Goal: Task Accomplishment & Management: Complete application form

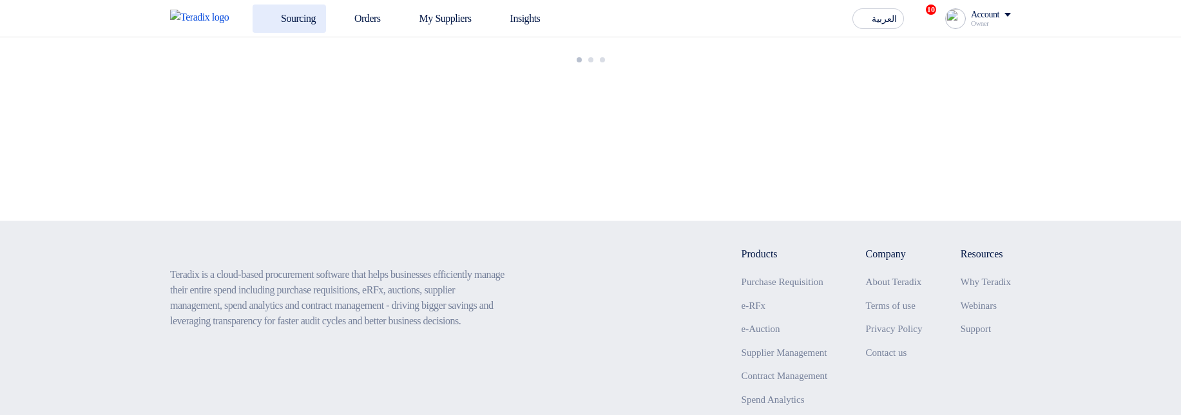
click at [320, 19] on link "Sourcing" at bounding box center [289, 19] width 73 height 28
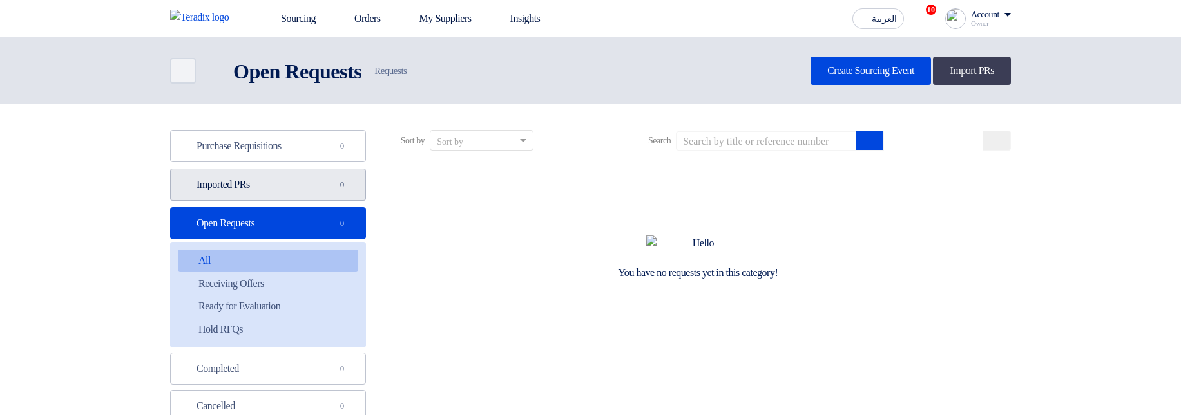
click at [245, 178] on link "Imported PRs Imported PRs 0" at bounding box center [268, 185] width 196 height 32
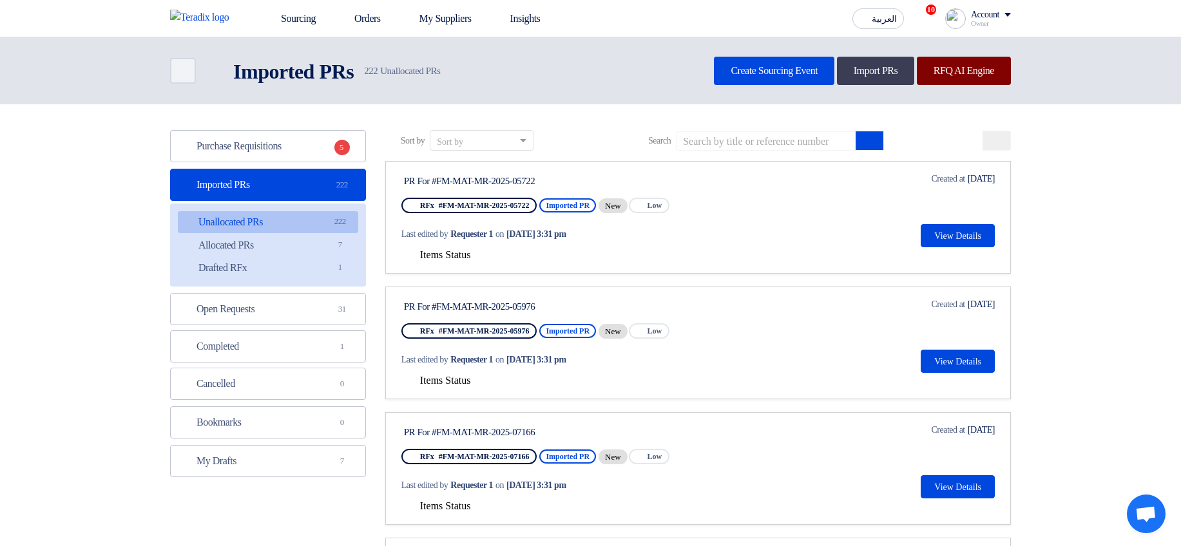
click at [967, 79] on link "RFQ AI Engine" at bounding box center [964, 71] width 94 height 28
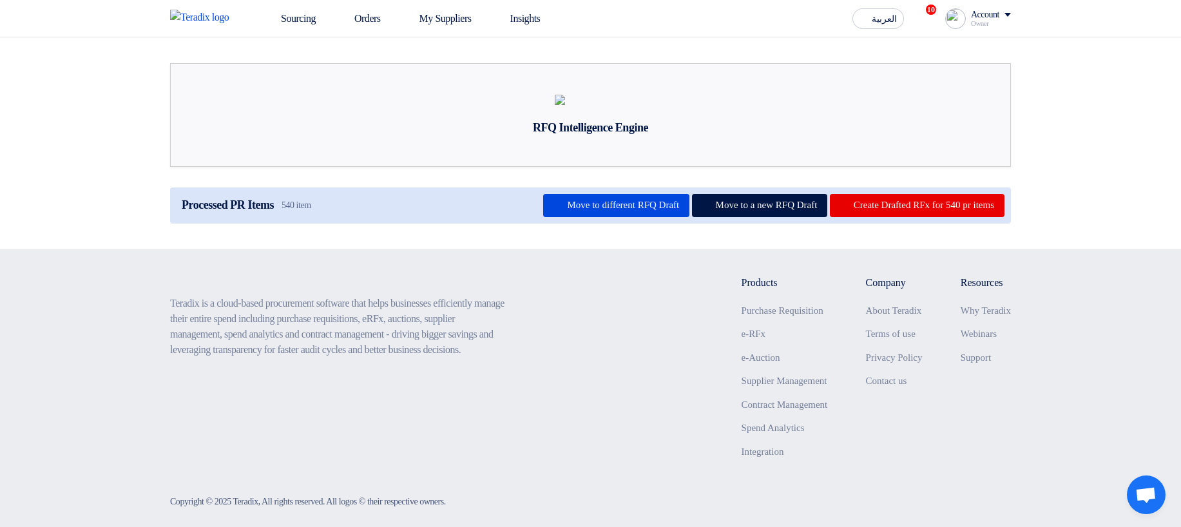
click at [978, 21] on div "Owner" at bounding box center [991, 23] width 40 height 7
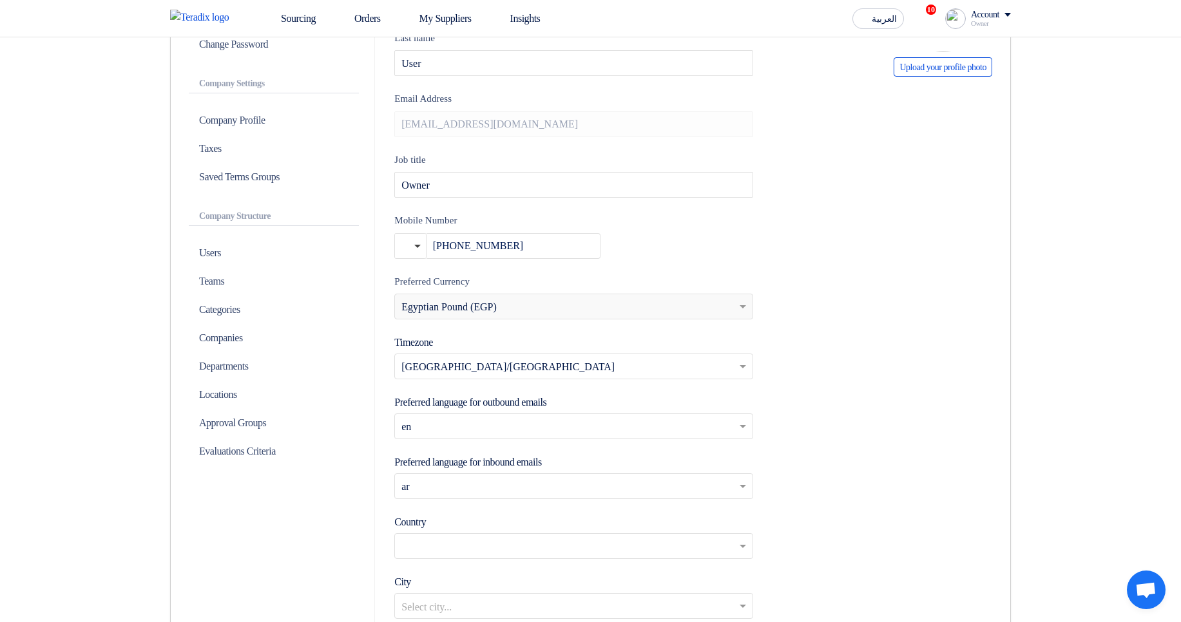
scroll to position [232, 0]
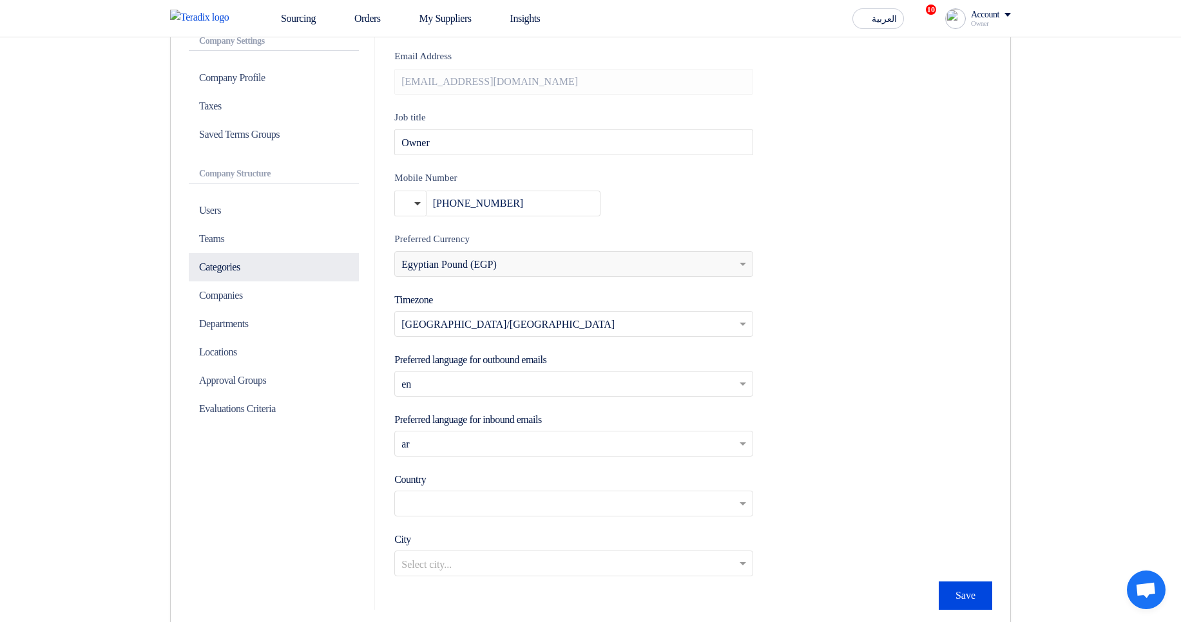
click at [265, 258] on p "Categories" at bounding box center [274, 267] width 170 height 28
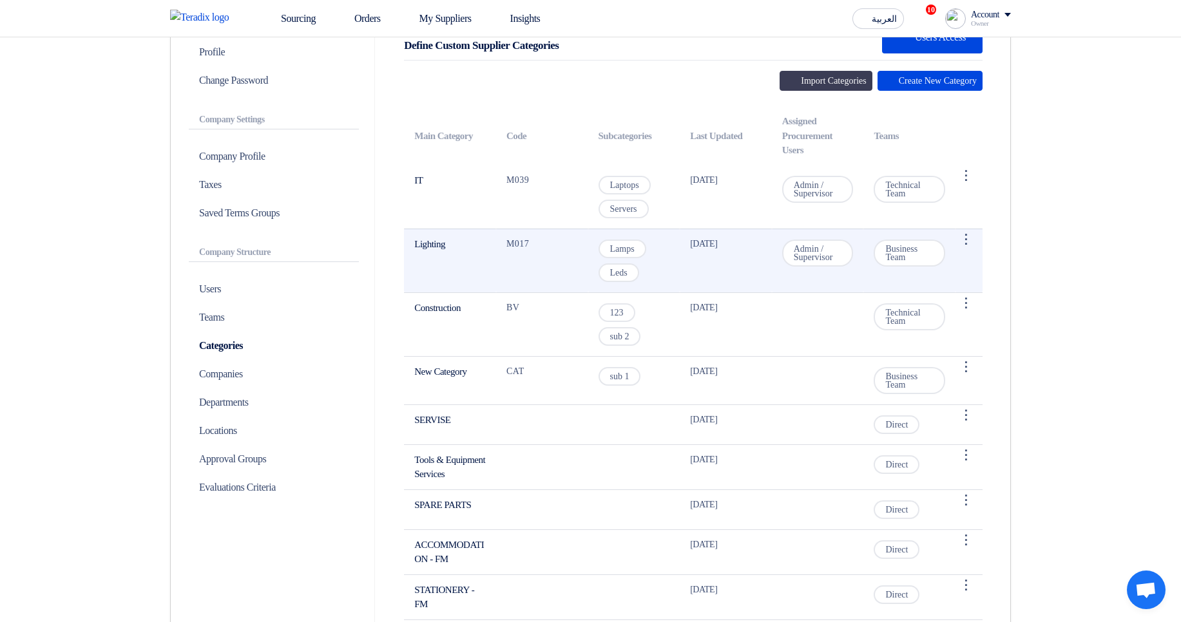
scroll to position [155, 0]
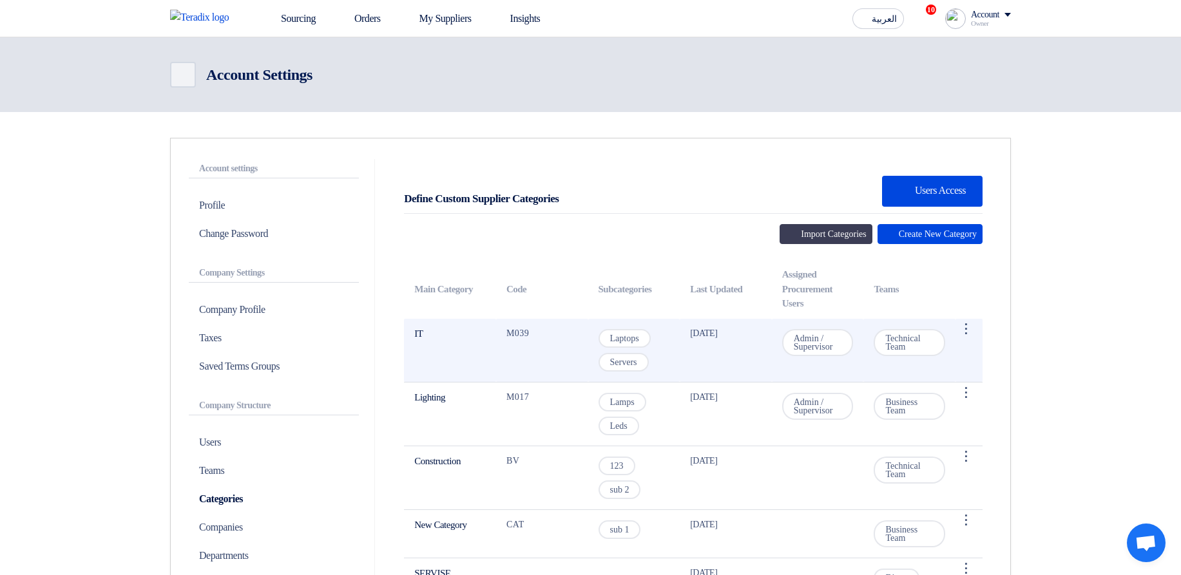
click at [613, 290] on td "Laptops Servers" at bounding box center [634, 351] width 92 height 64
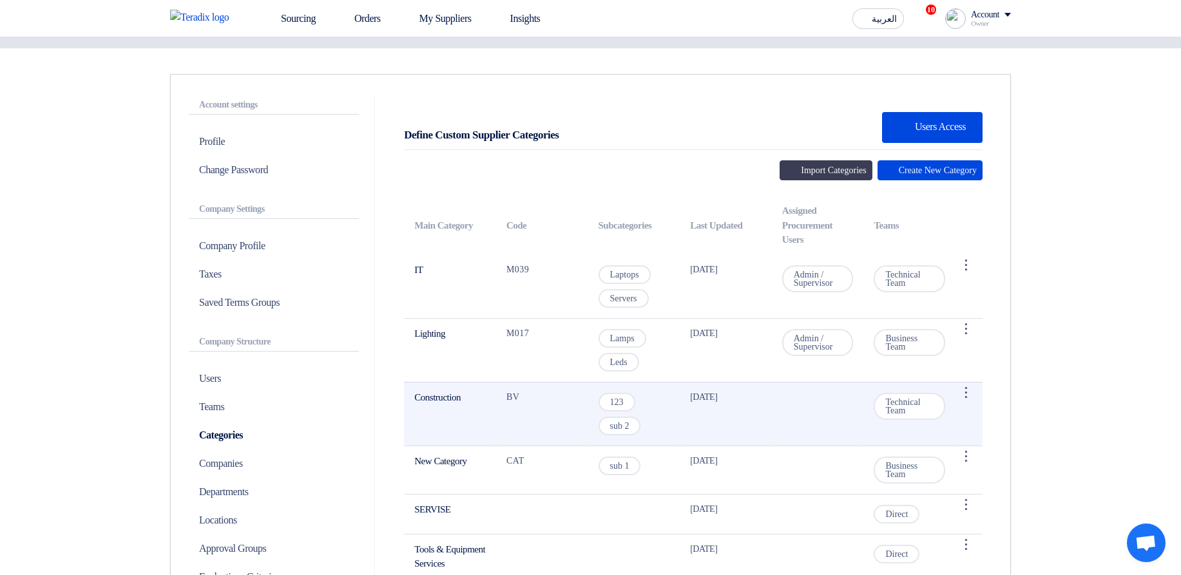
scroll to position [313, 0]
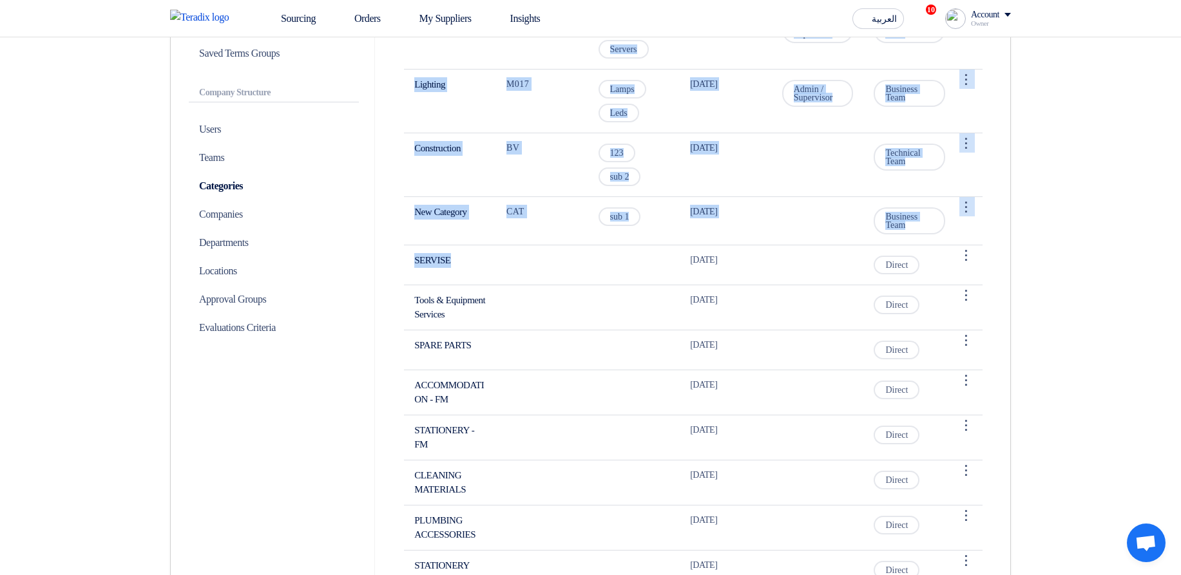
drag, startPoint x: 499, startPoint y: 256, endPoint x: 1036, endPoint y: 247, distance: 537.3
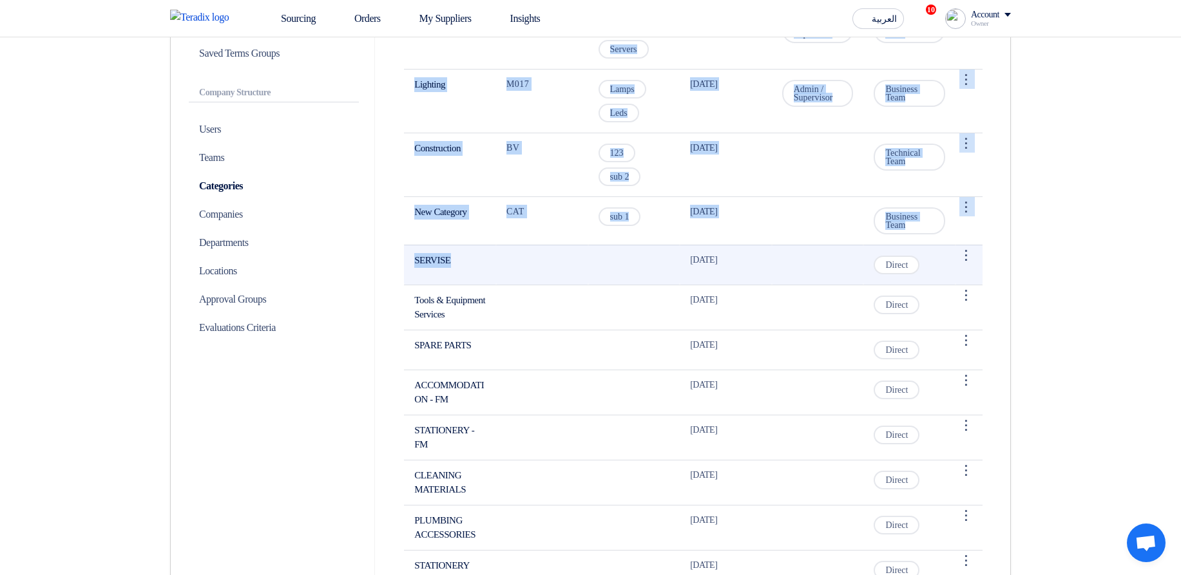
click at [681, 281] on td "[DATE]" at bounding box center [726, 265] width 92 height 40
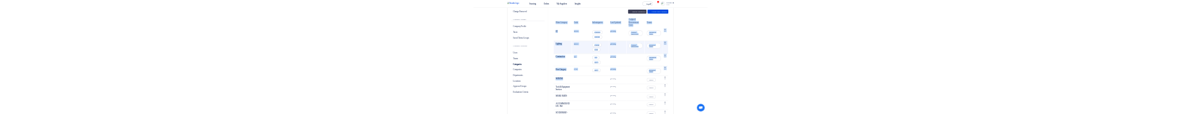
scroll to position [158, 0]
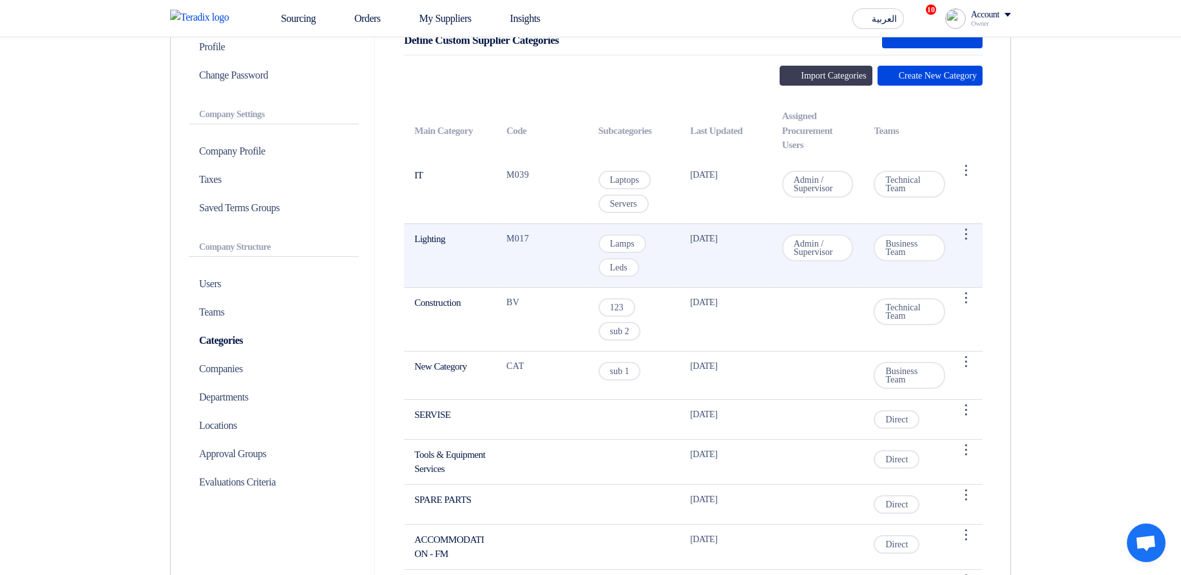
click at [660, 262] on td "Lamps Leds" at bounding box center [634, 256] width 92 height 64
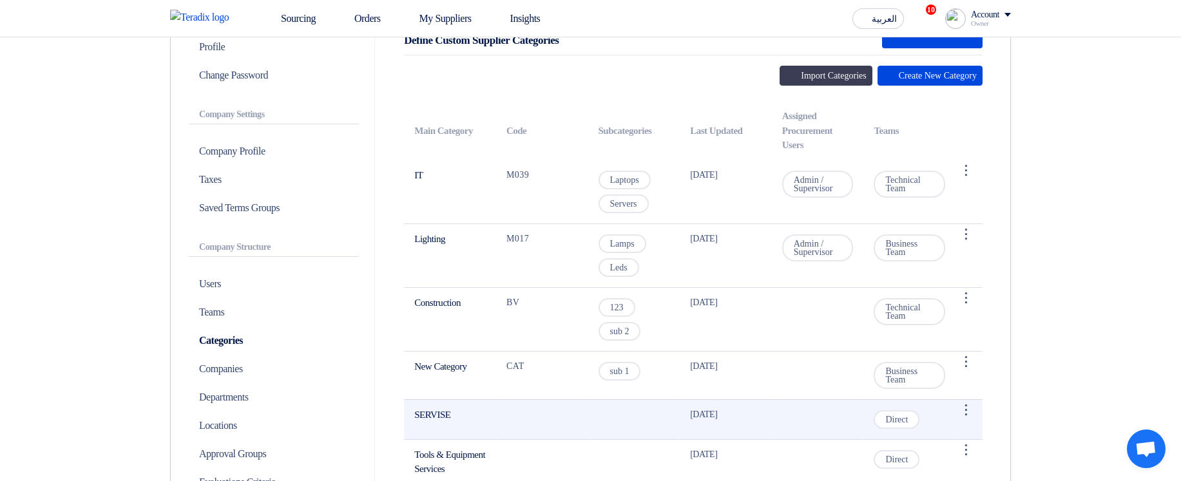
click at [891, 290] on span "Direct" at bounding box center [896, 419] width 46 height 19
click at [901, 290] on span "Direct" at bounding box center [896, 419] width 46 height 19
click at [900, 290] on span "Direct" at bounding box center [896, 419] width 46 height 19
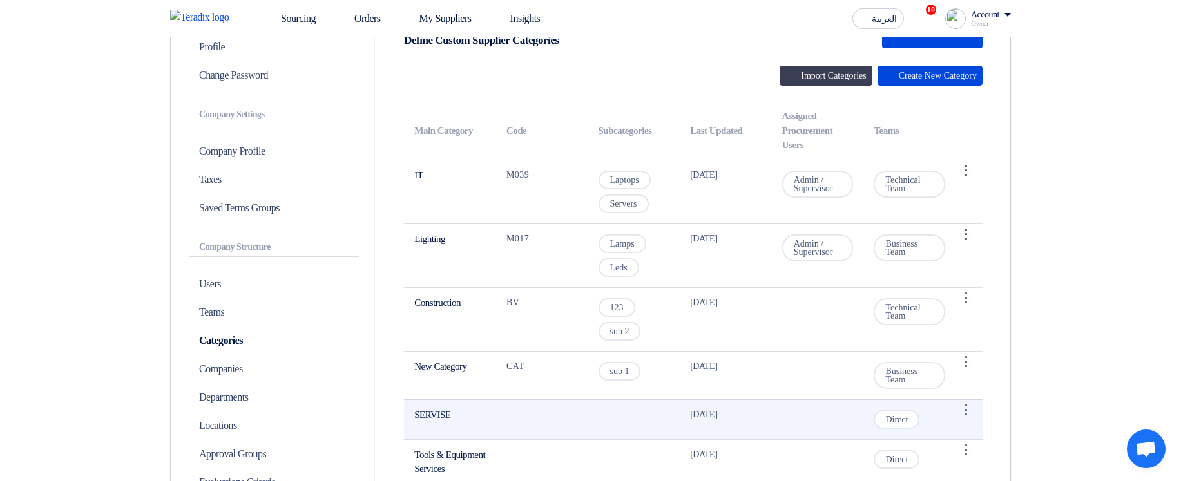
click at [900, 290] on span "Direct" at bounding box center [896, 419] width 46 height 19
click at [896, 290] on span "Direct" at bounding box center [896, 419] width 46 height 19
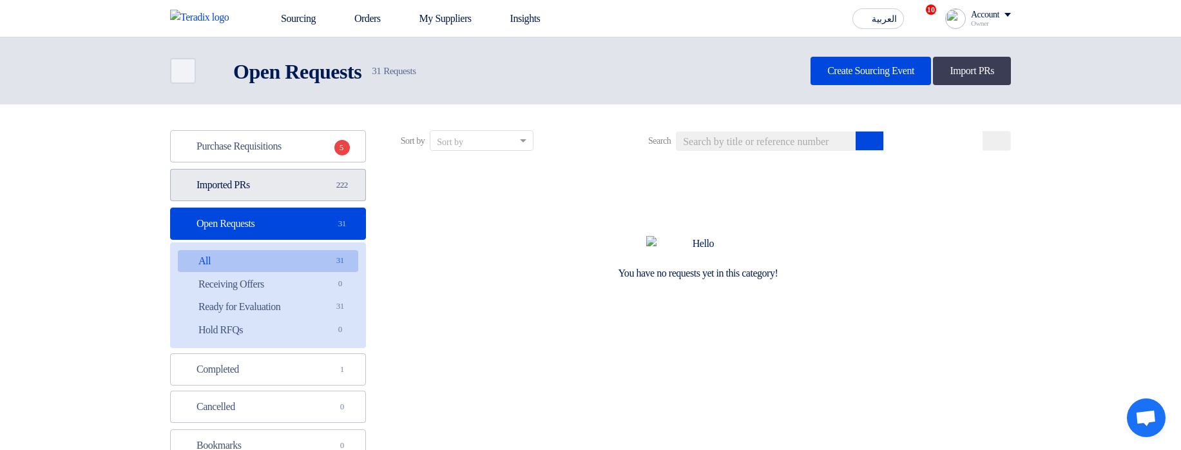
click at [307, 178] on link "Imported PRs Imported PRs 222" at bounding box center [268, 185] width 196 height 32
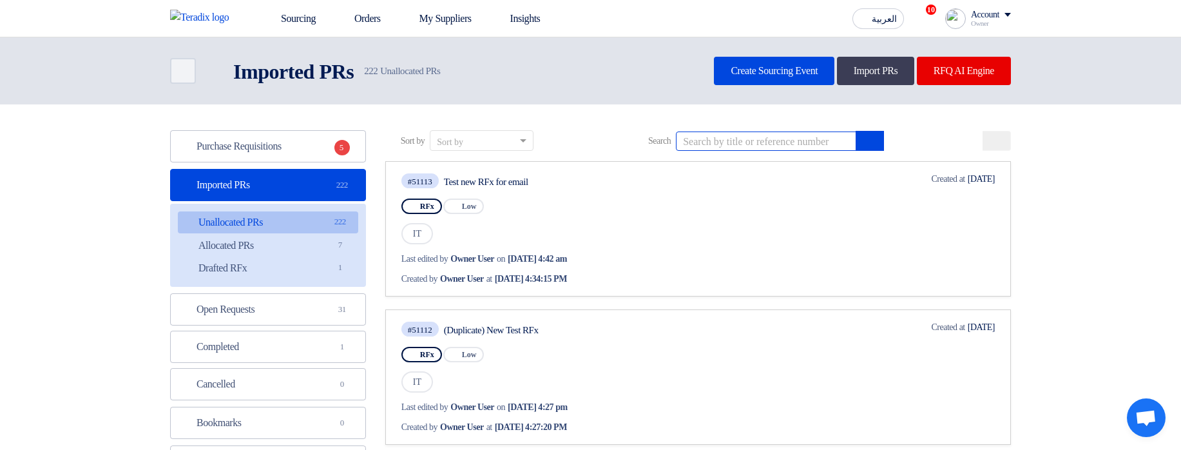
click at [808, 138] on input at bounding box center [766, 140] width 180 height 19
paste input "FM-MAT-SER-2025-00300"
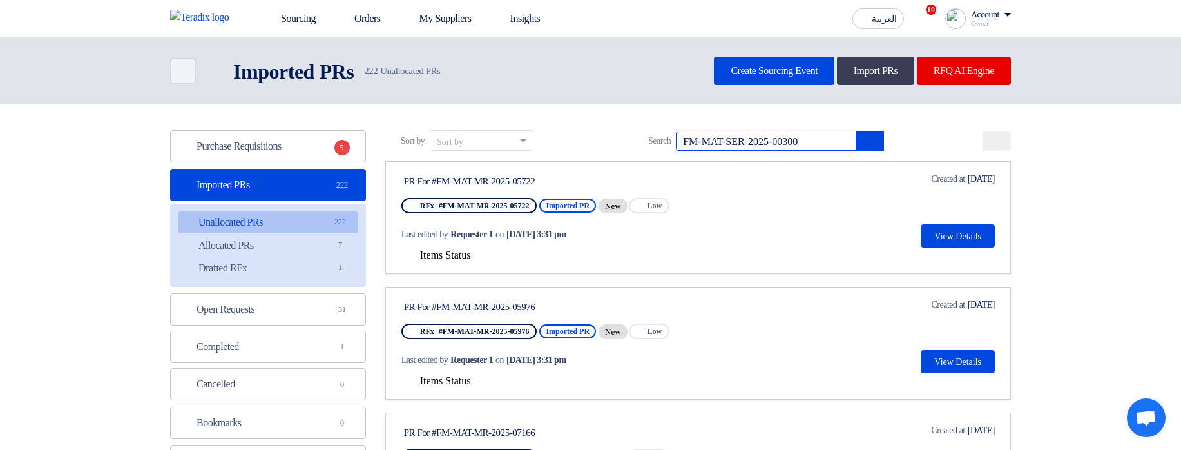
type input "FM-MAT-SER-2025-00300"
click at [856, 143] on input "FM-MAT-SER-2025-00300" at bounding box center [766, 140] width 180 height 19
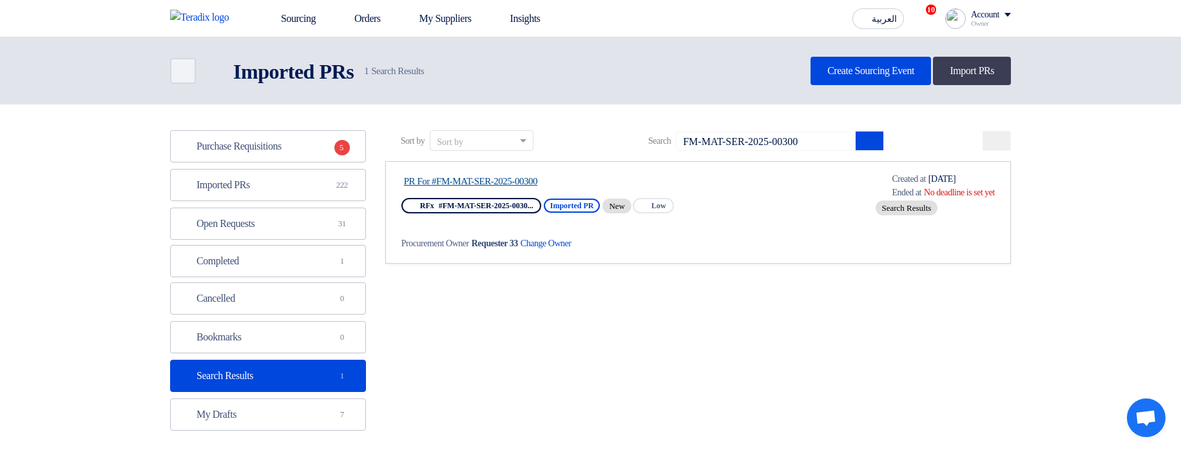
click at [547, 178] on link "PR For #FM-MAT-SER-2025-00300" at bounding box center [525, 181] width 242 height 12
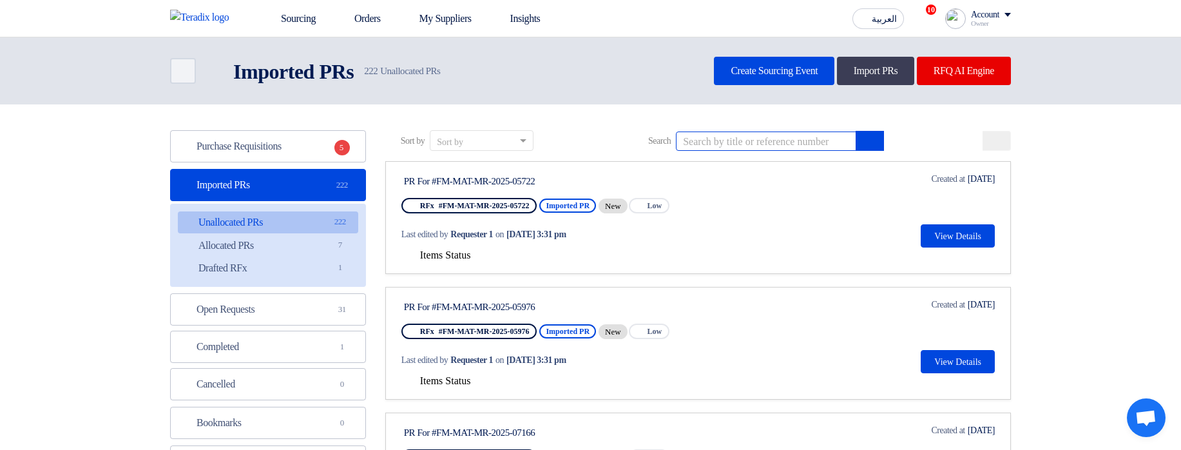
click at [839, 141] on input at bounding box center [766, 140] width 180 height 19
paste input "FM-MAT-SER-2025-00300"
type input "FM-MAT-SER-2025-00300"
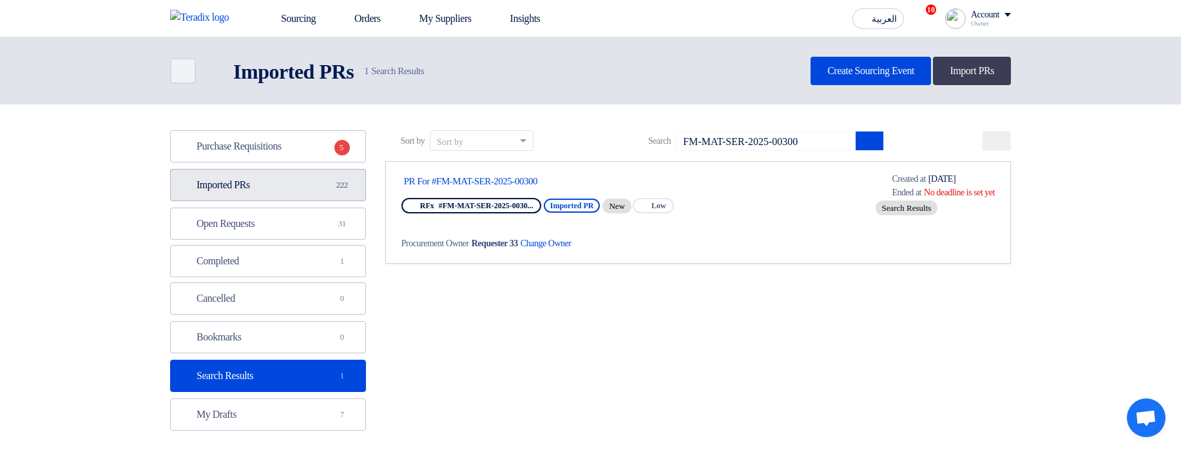
click at [265, 193] on link "Imported PRs Imported PRs 222" at bounding box center [268, 185] width 196 height 32
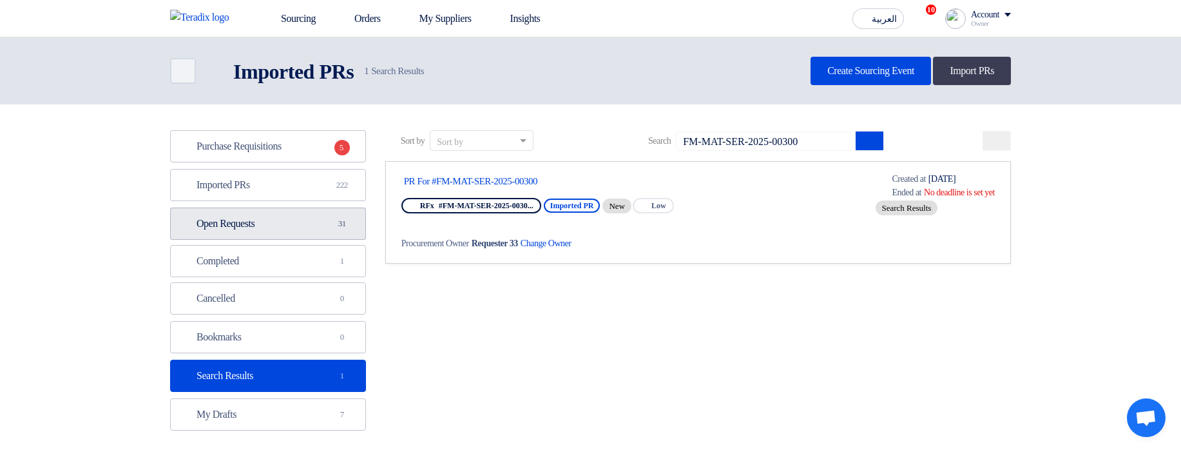
click at [316, 211] on link "Open Requests Open Requests 31" at bounding box center [268, 223] width 196 height 32
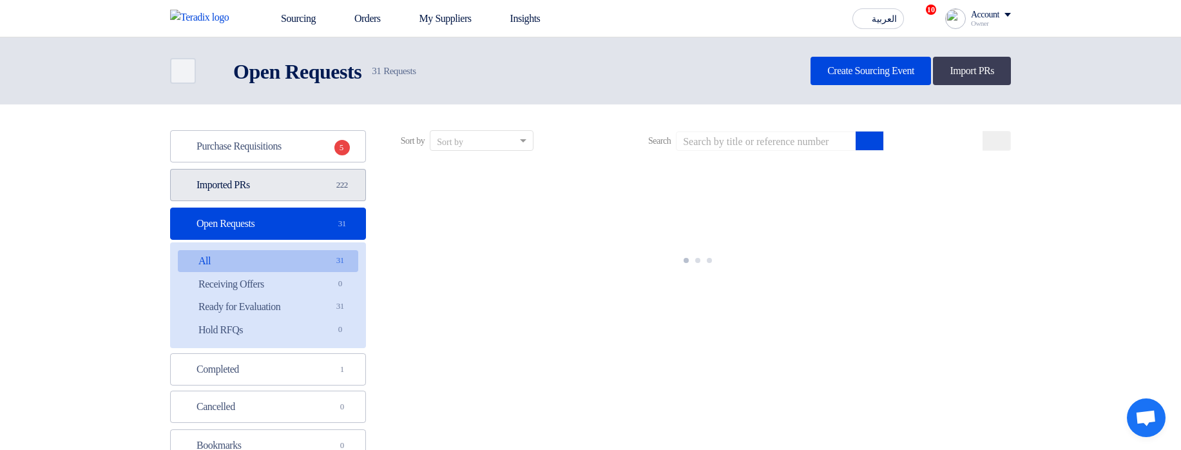
click at [324, 191] on link "Imported PRs Imported PRs 222" at bounding box center [268, 185] width 196 height 32
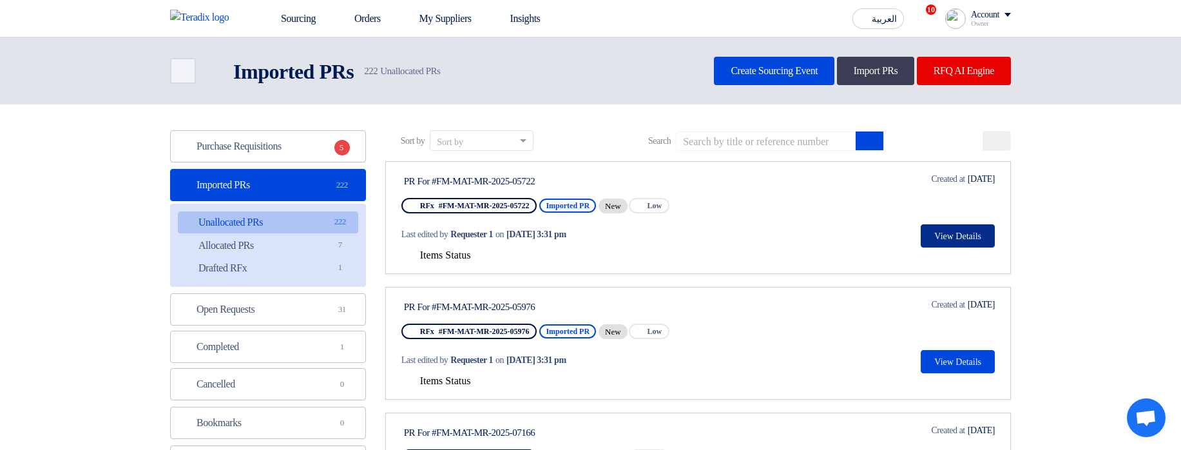
click at [953, 242] on button "View Details" at bounding box center [958, 235] width 74 height 23
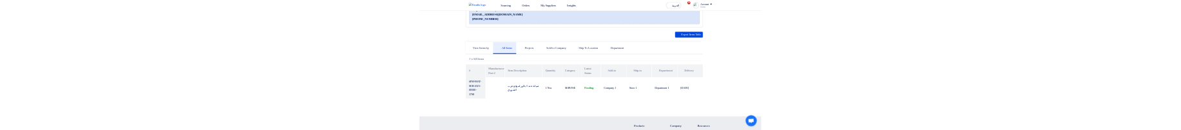
scroll to position [309, 0]
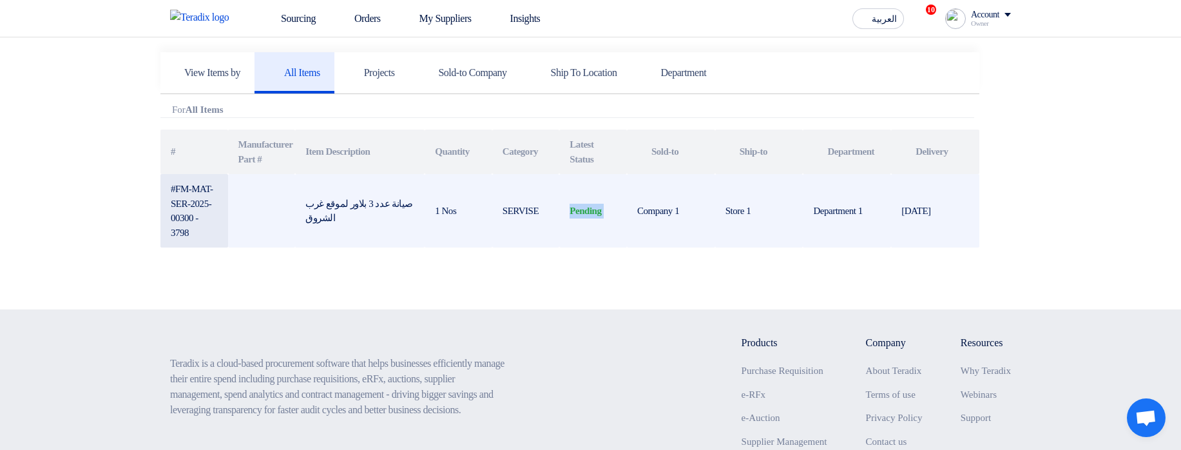
drag, startPoint x: 555, startPoint y: 222, endPoint x: 626, endPoint y: 220, distance: 70.9
click at [626, 220] on tr "#FM-MAT-SER-2025-00300 - 3798 صيانة عدد 3 بلاور لموقع غرب الشروق 1 Nos SERVISE …" at bounding box center [569, 210] width 819 height 73
click at [625, 220] on td "Pending" at bounding box center [593, 210] width 68 height 73
drag, startPoint x: 622, startPoint y: 220, endPoint x: 565, endPoint y: 220, distance: 57.3
click at [565, 220] on td "Pending" at bounding box center [593, 210] width 68 height 73
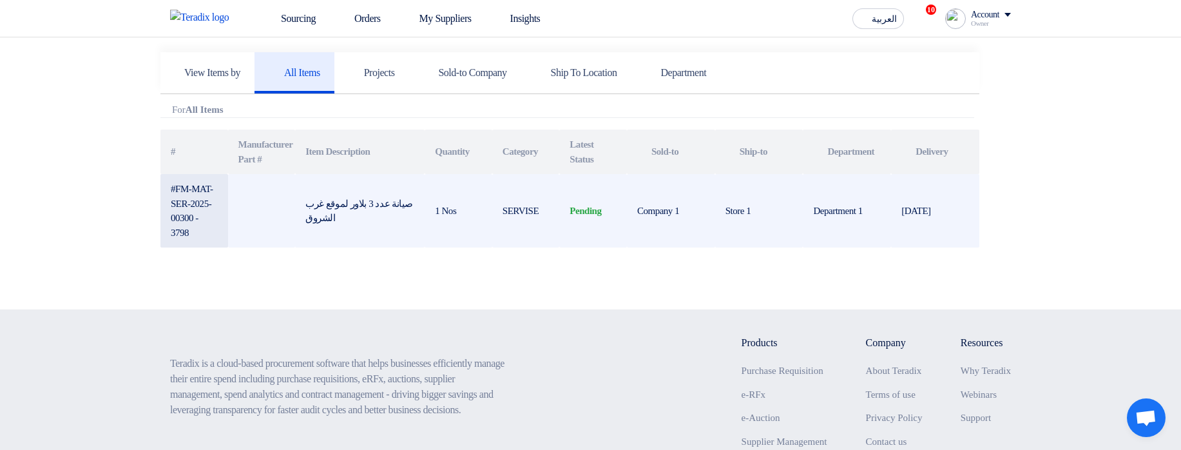
click at [568, 219] on td "Pending" at bounding box center [593, 210] width 68 height 73
click at [569, 219] on td "Pending" at bounding box center [593, 210] width 68 height 73
click at [605, 218] on td "Pending" at bounding box center [593, 210] width 68 height 73
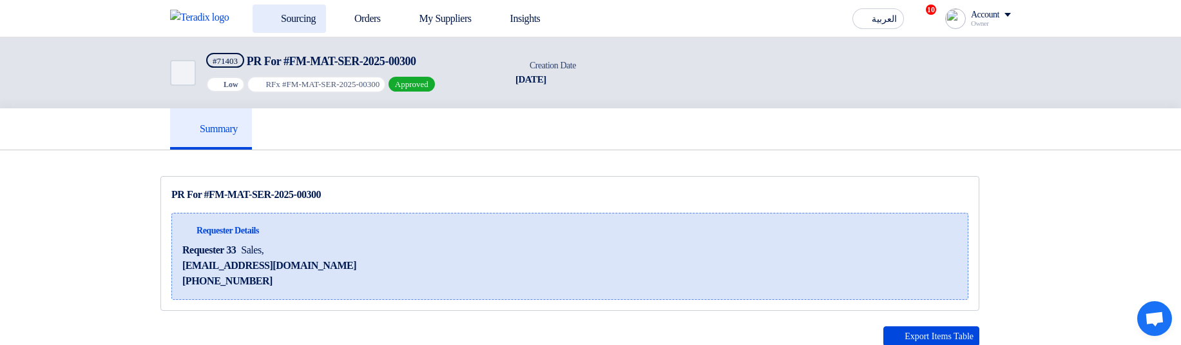
click at [287, 28] on link "Sourcing" at bounding box center [289, 19] width 73 height 28
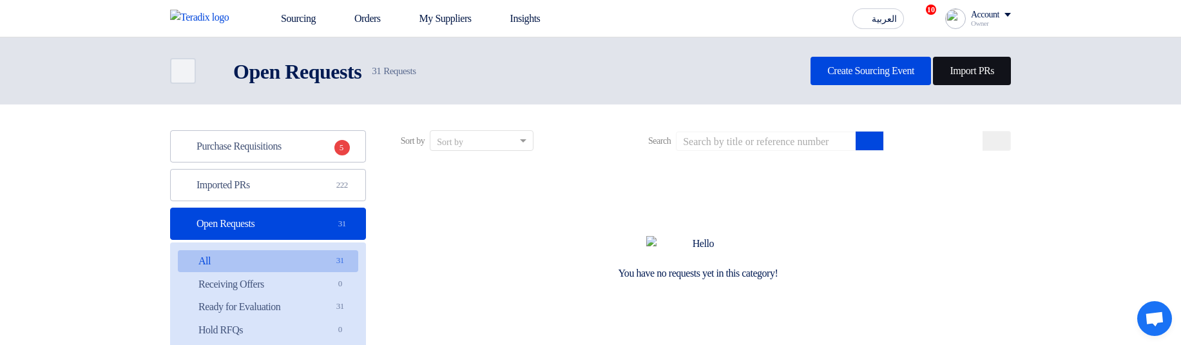
click at [962, 61] on link "Import PRs" at bounding box center [972, 71] width 78 height 28
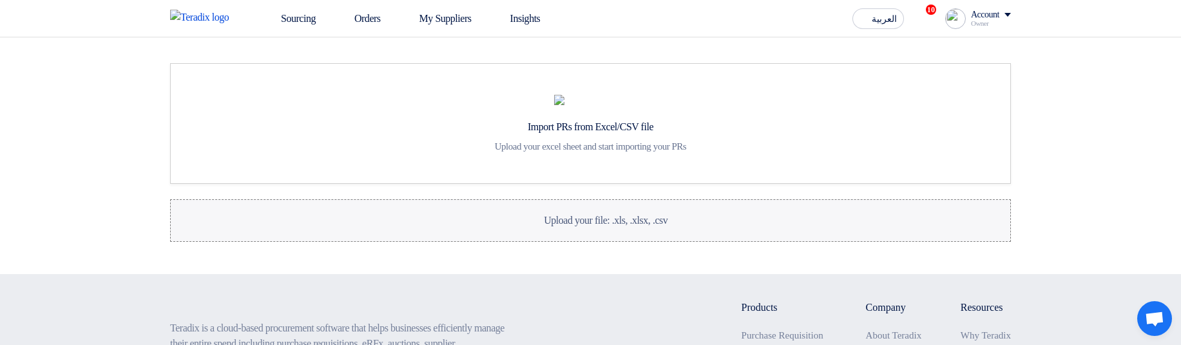
click at [531, 228] on div "Upload your file: .xls, .xlsx, .csv Upload your file: .xls, .xlsx, .csv" at bounding box center [590, 220] width 155 height 15
click at [0, 0] on input "Upload your file: .xls, .xlsx, .csv Upload your file: .xls, .xlsx, .csv" at bounding box center [0, 0] width 0 height 0
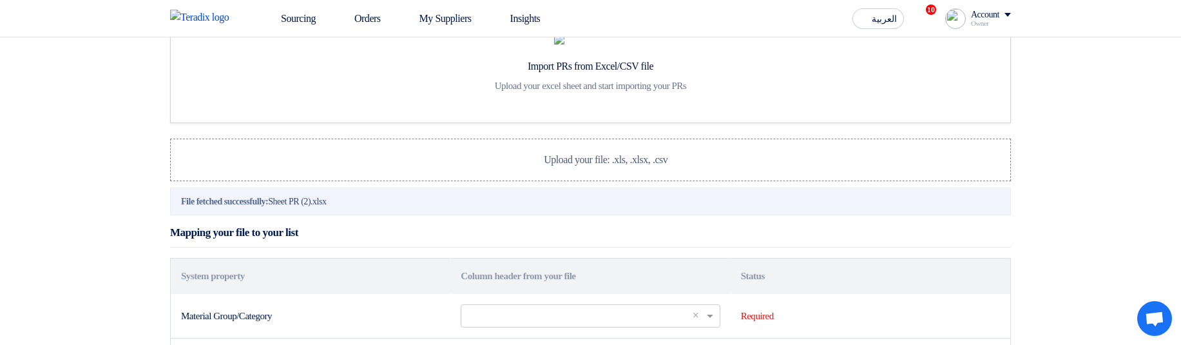
scroll to position [232, 0]
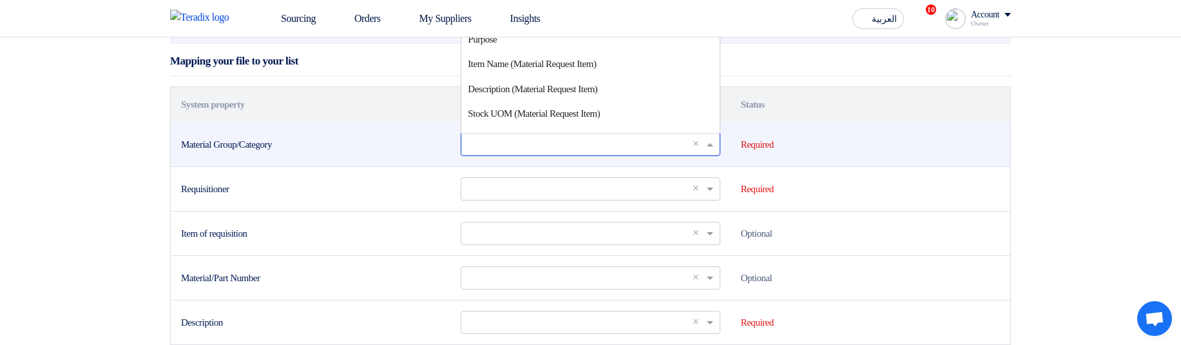
click at [510, 155] on input "text" at bounding box center [584, 143] width 232 height 21
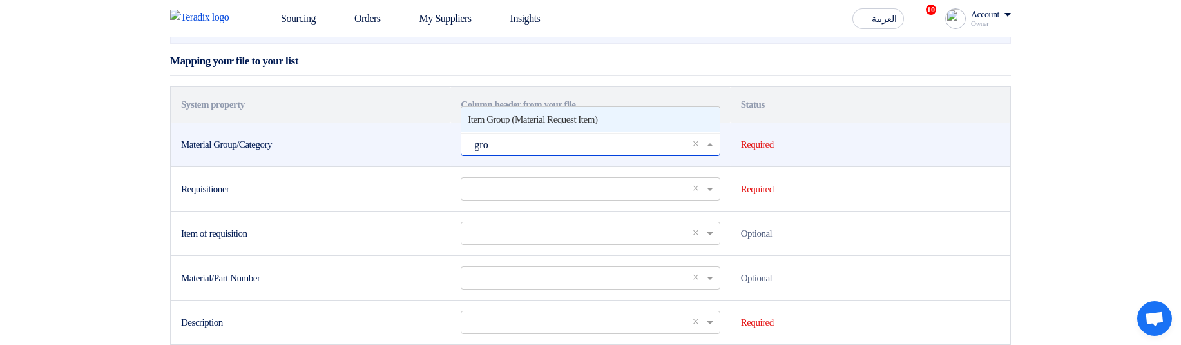
type input "grou"
click at [568, 124] on span "Item Group (Material Request Item)" at bounding box center [532, 119] width 129 height 10
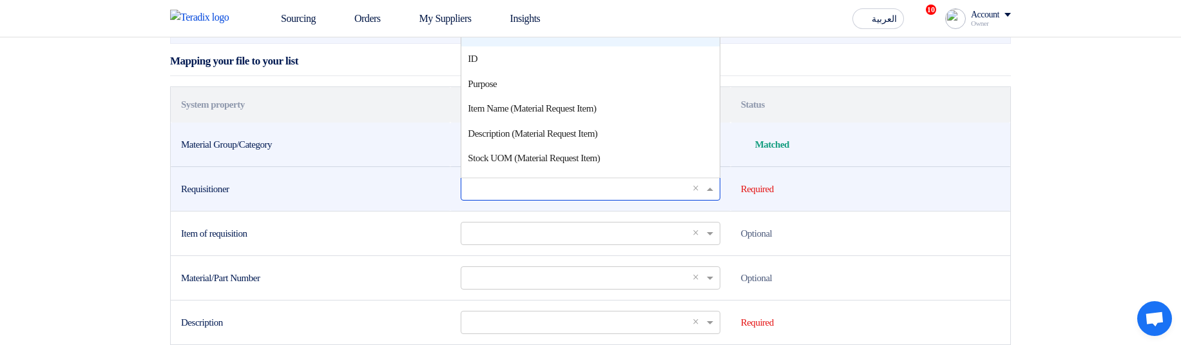
click at [506, 200] on ng-select "Select a column... × × Sr ID Purpose Item Name (Material Request Item) Descript…" at bounding box center [590, 188] width 259 height 23
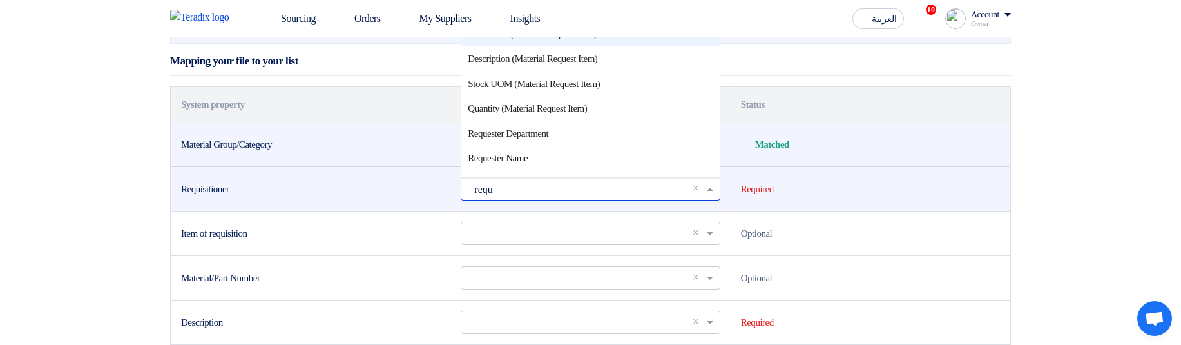
type input "reque"
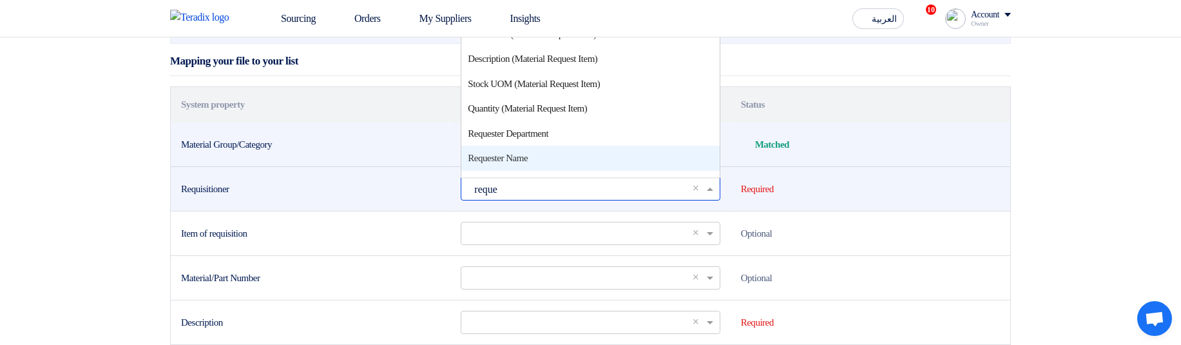
click at [488, 171] on div "Requester Name" at bounding box center [590, 158] width 258 height 25
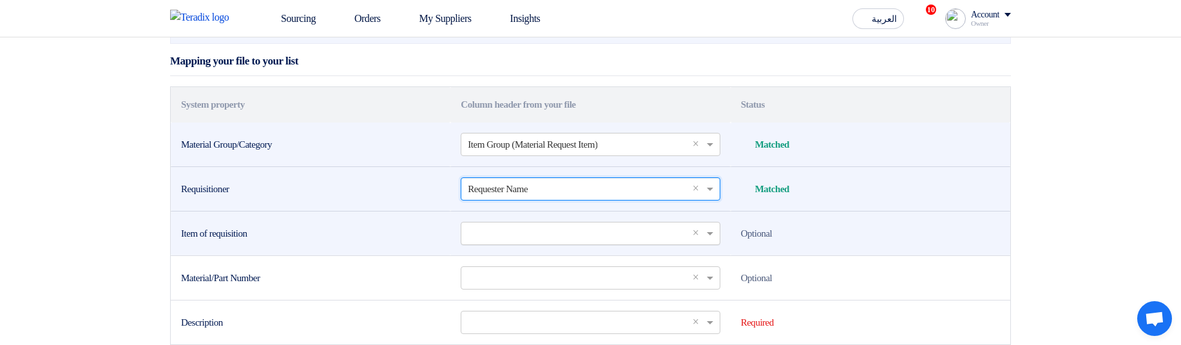
click at [500, 243] on input "text" at bounding box center [584, 232] width 232 height 21
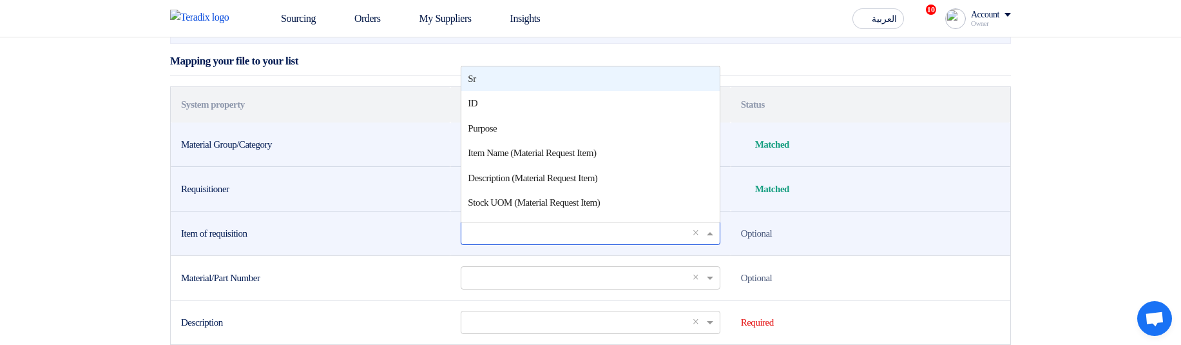
click at [506, 91] on div "Sr" at bounding box center [590, 78] width 258 height 25
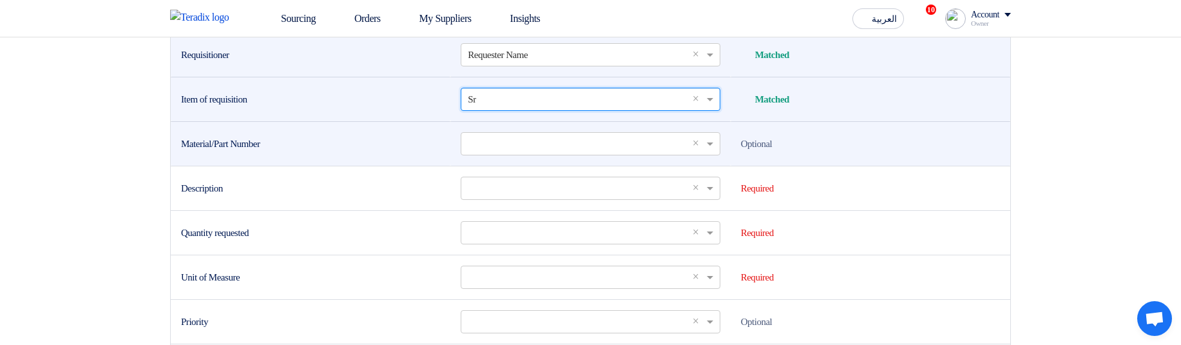
scroll to position [386, 0]
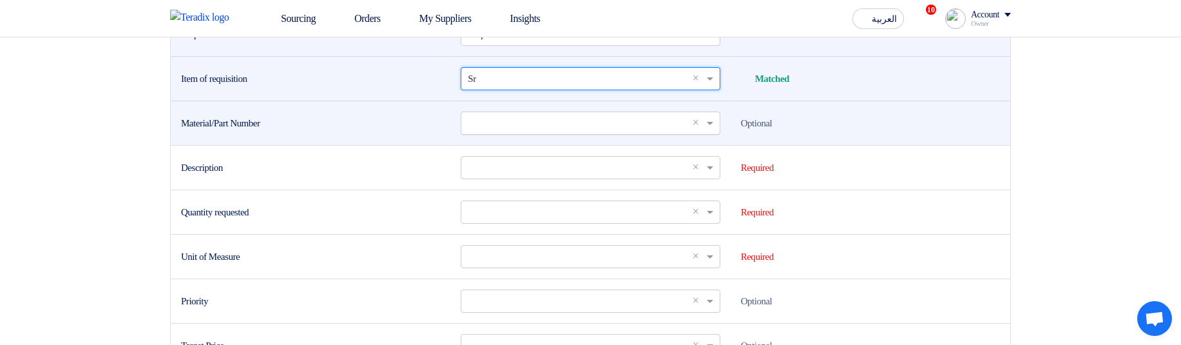
drag, startPoint x: 507, startPoint y: 186, endPoint x: 501, endPoint y: 181, distance: 7.9
click at [503, 145] on td "Select a column... × ×" at bounding box center [590, 122] width 280 height 44
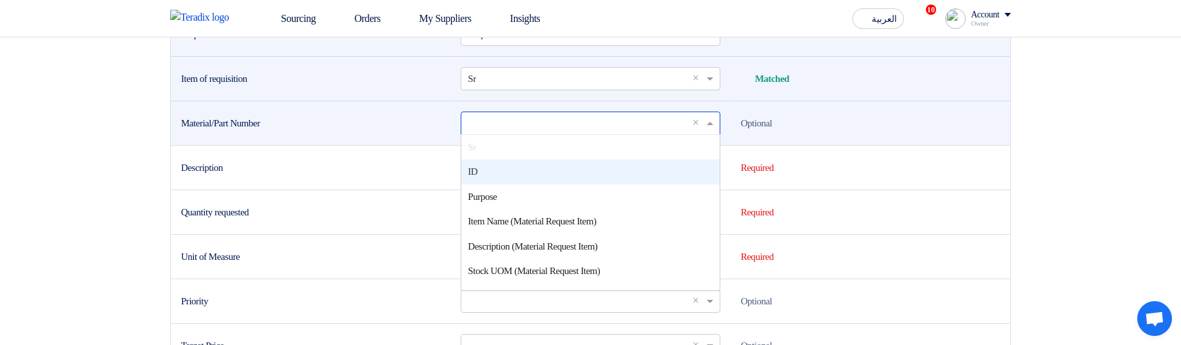
click at [500, 133] on input "text" at bounding box center [584, 122] width 232 height 21
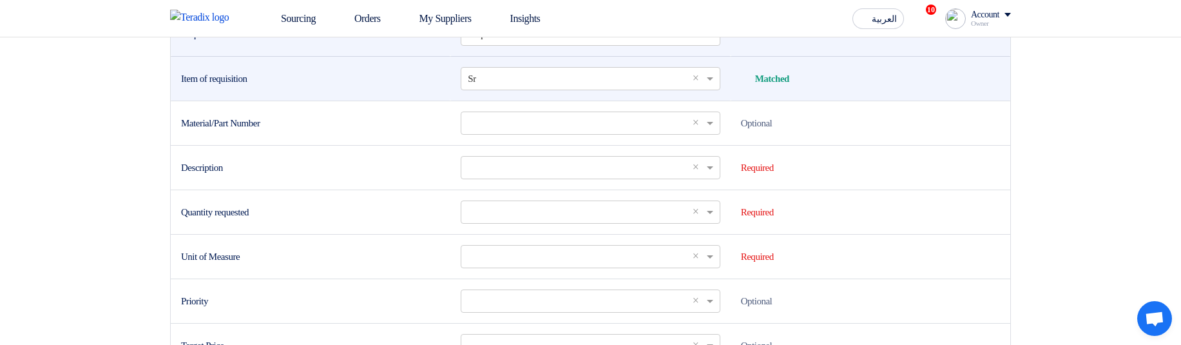
click at [1044, 164] on section "Import PRs from Excel/CSV file Upload your excel sheet and start importing your…" at bounding box center [590, 137] width 1181 height 972
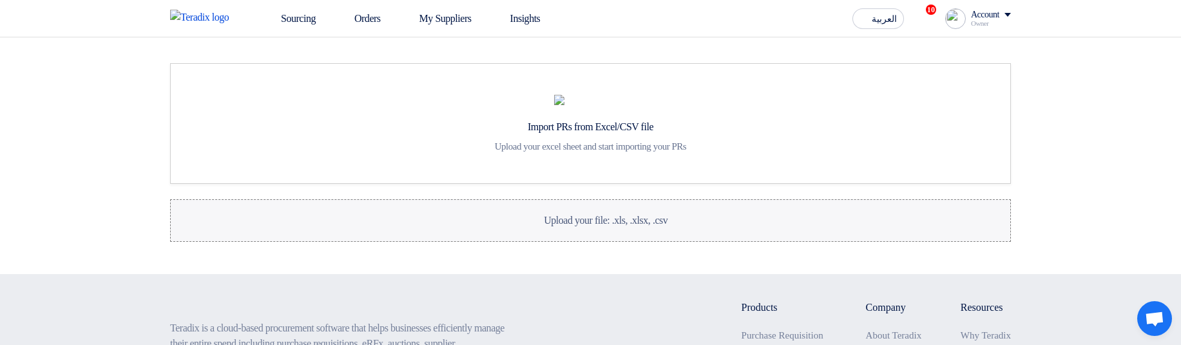
click at [704, 242] on label "Upload your file: .xls, .xlsx, .csv Upload your file: .xls, .xlsx, .csv" at bounding box center [590, 220] width 841 height 43
click at [0, 0] on input "Upload your file: .xls, .xlsx, .csv Upload your file: .xls, .xlsx, .csv" at bounding box center [0, 0] width 0 height 0
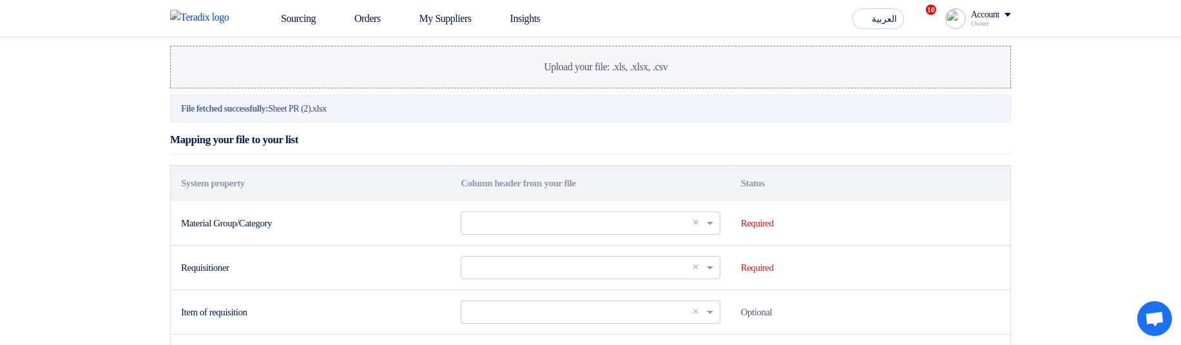
scroll to position [155, 0]
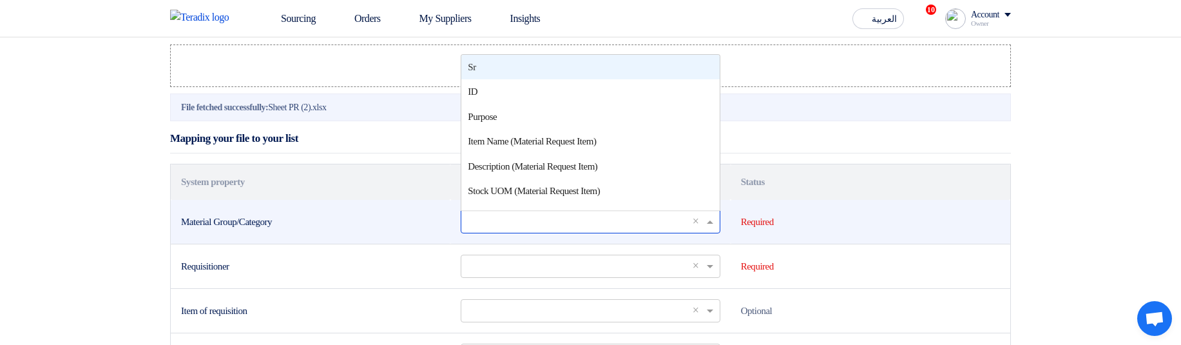
click at [625, 232] on input "text" at bounding box center [584, 221] width 232 height 21
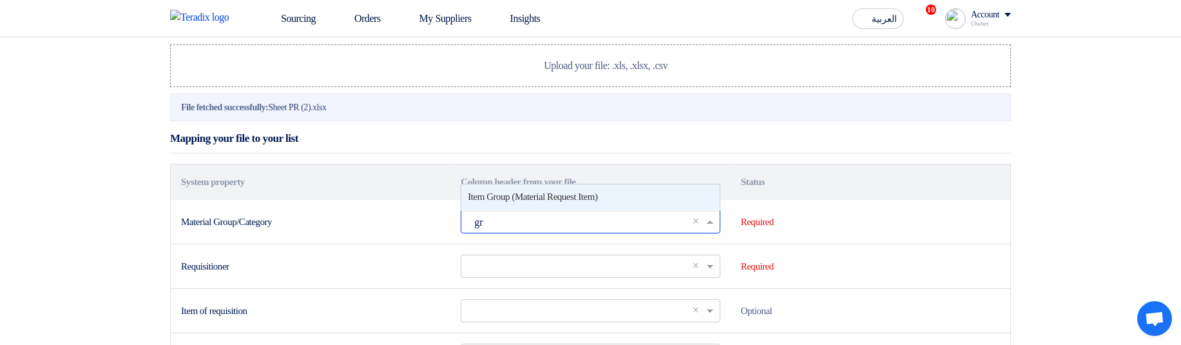
type input "gro"
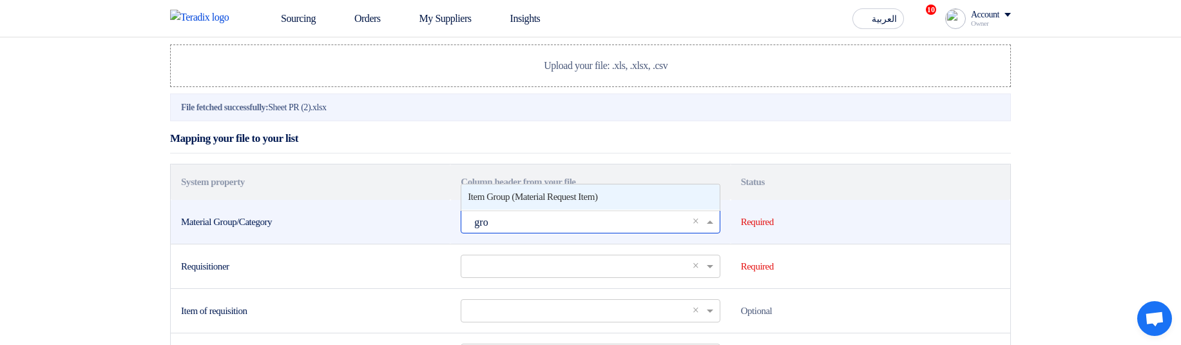
click at [515, 202] on span "Item Group (Material Request Item)" at bounding box center [532, 196] width 129 height 10
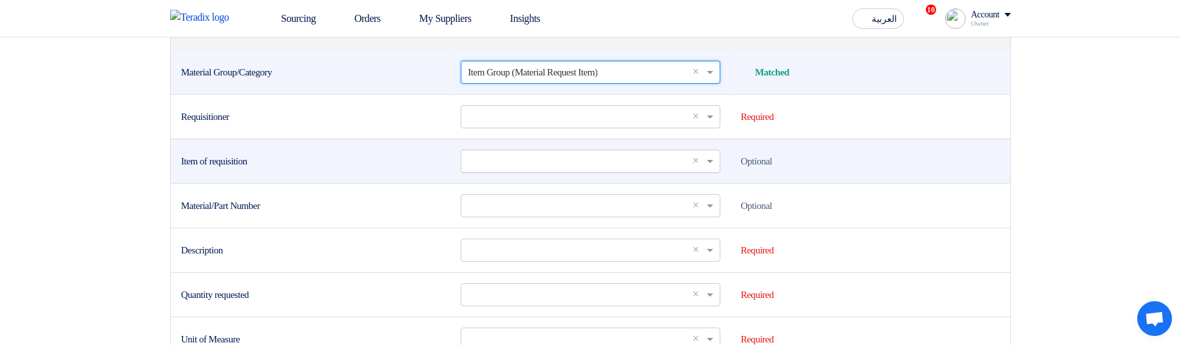
scroll to position [309, 0]
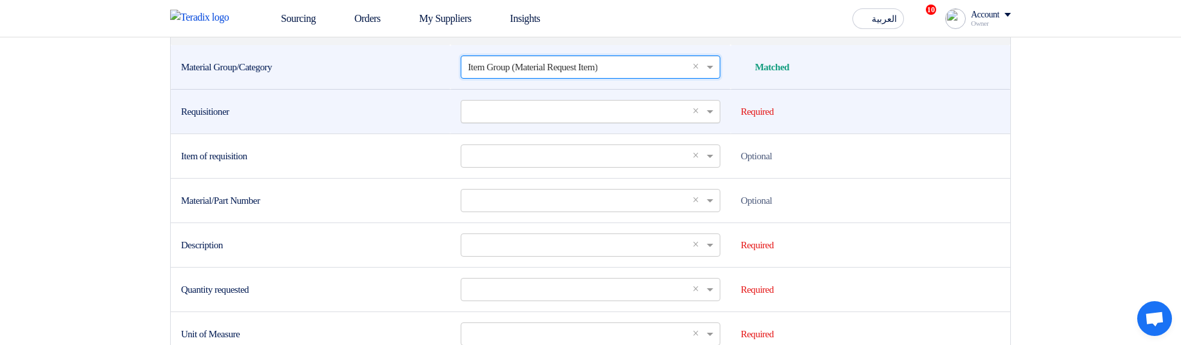
click at [498, 122] on input "text" at bounding box center [584, 110] width 232 height 21
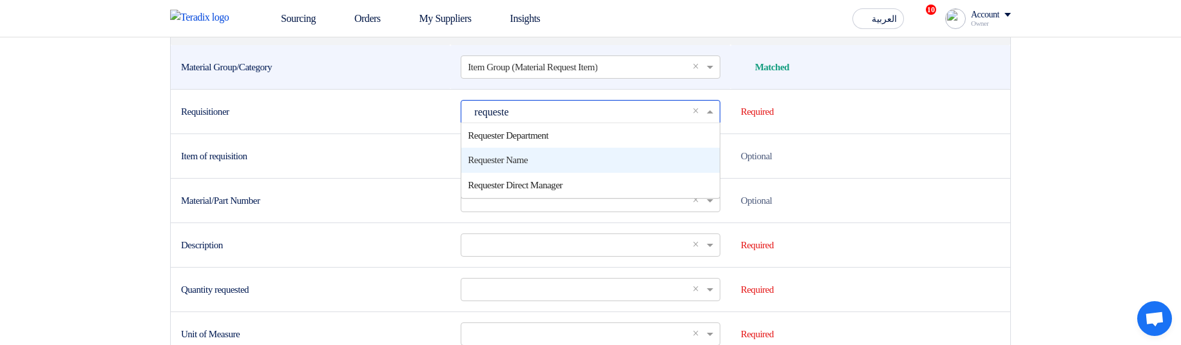
type input "requester"
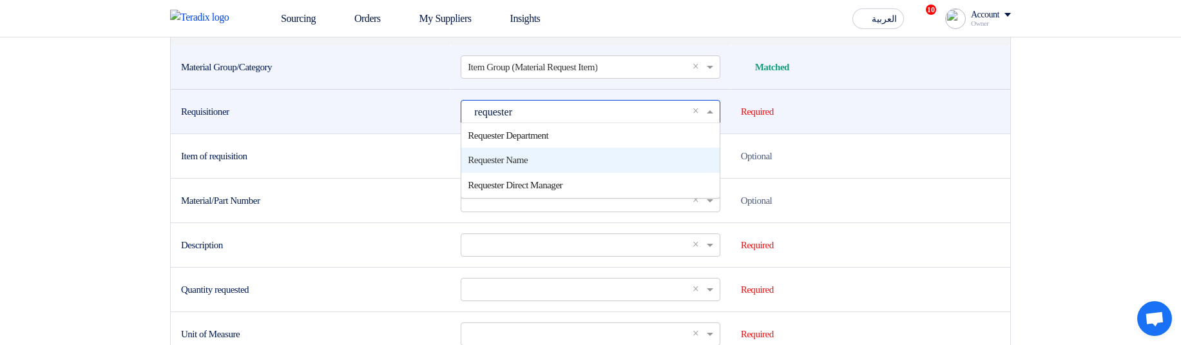
click at [564, 173] on div "Requester Name" at bounding box center [590, 160] width 258 height 25
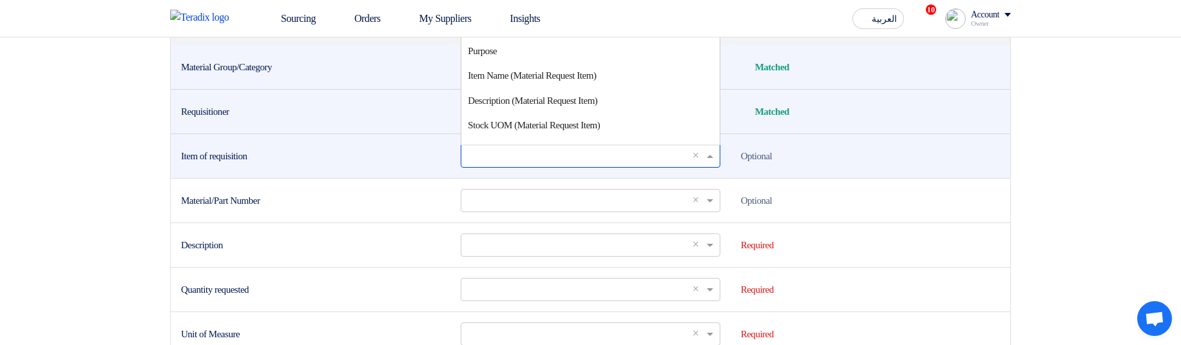
click at [499, 166] on input "text" at bounding box center [584, 155] width 232 height 21
click at [513, 14] on div "Sr" at bounding box center [590, 1] width 258 height 25
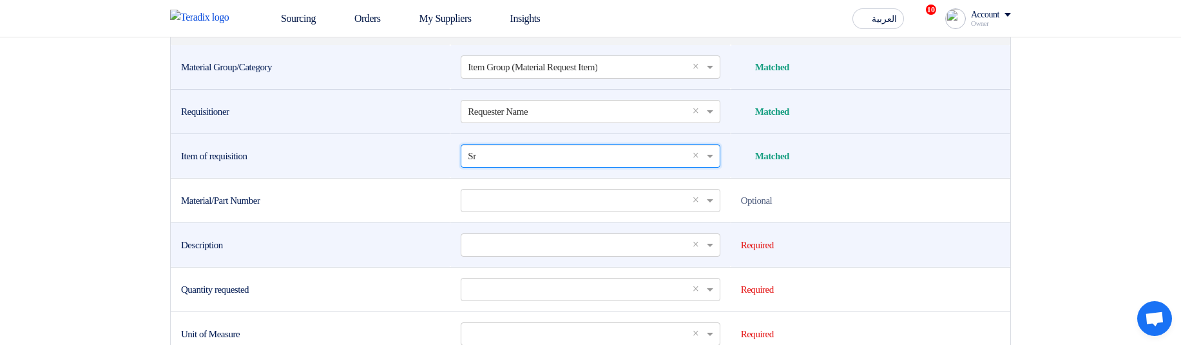
click at [519, 267] on td "Select a column... × ×" at bounding box center [590, 244] width 280 height 44
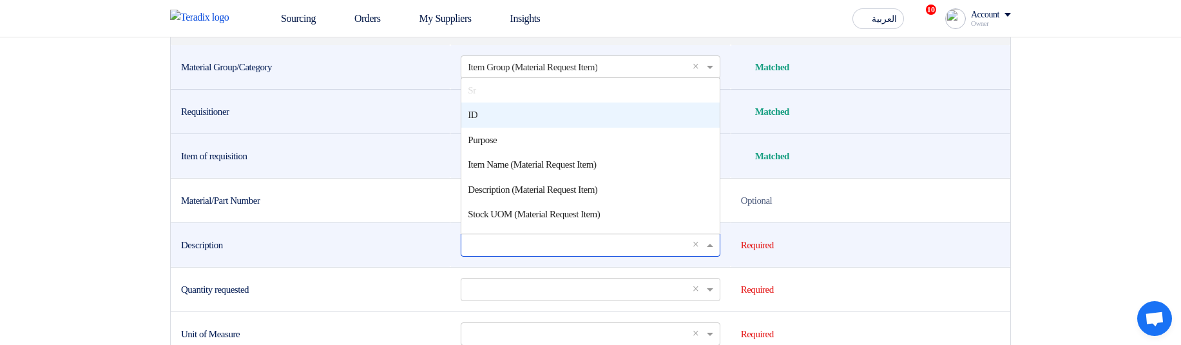
click at [520, 255] on input "text" at bounding box center [584, 244] width 232 height 21
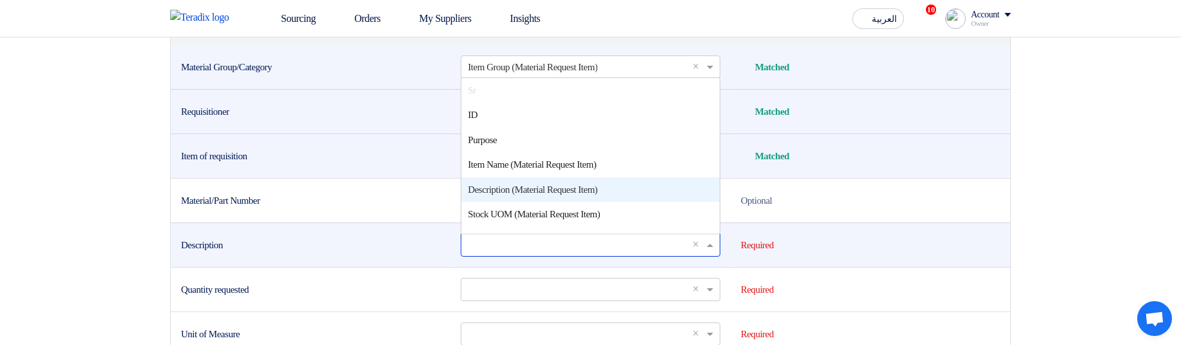
click at [528, 195] on span "Description (Material Request Item)" at bounding box center [532, 189] width 129 height 10
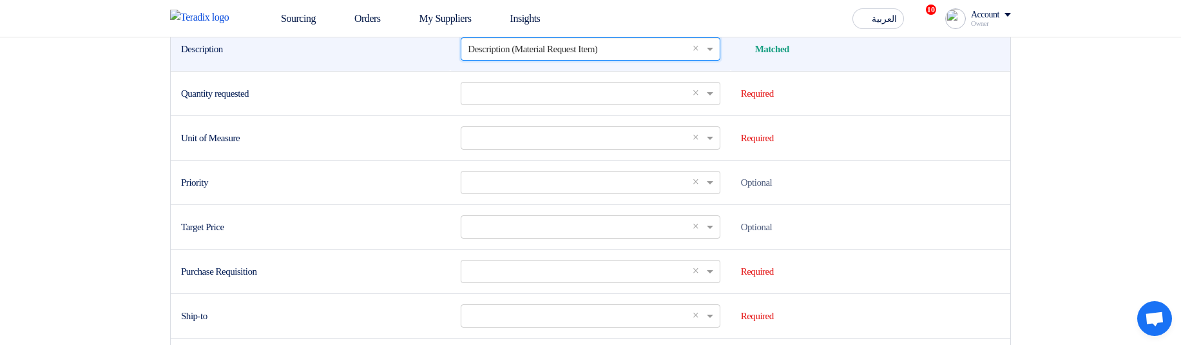
scroll to position [541, 0]
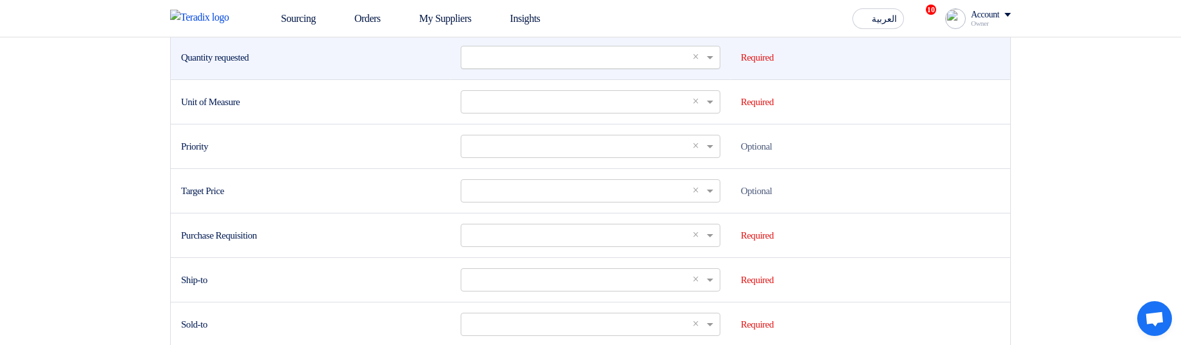
click at [510, 68] on input "text" at bounding box center [584, 56] width 232 height 21
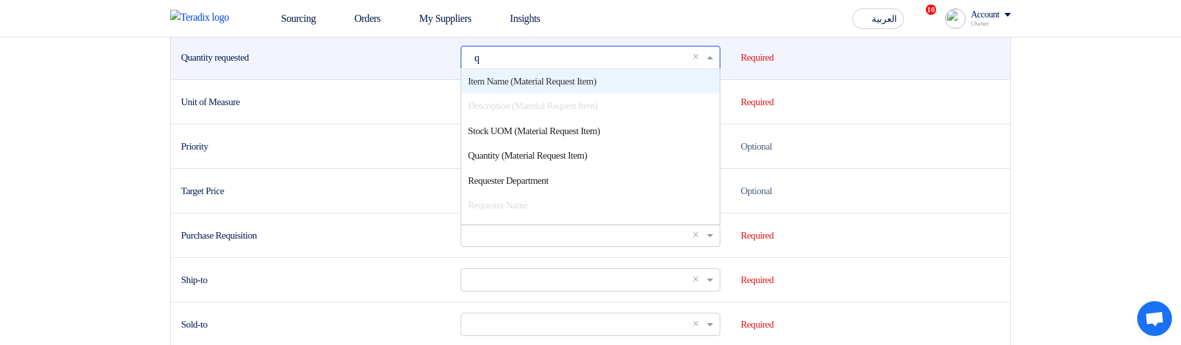
type input "qu"
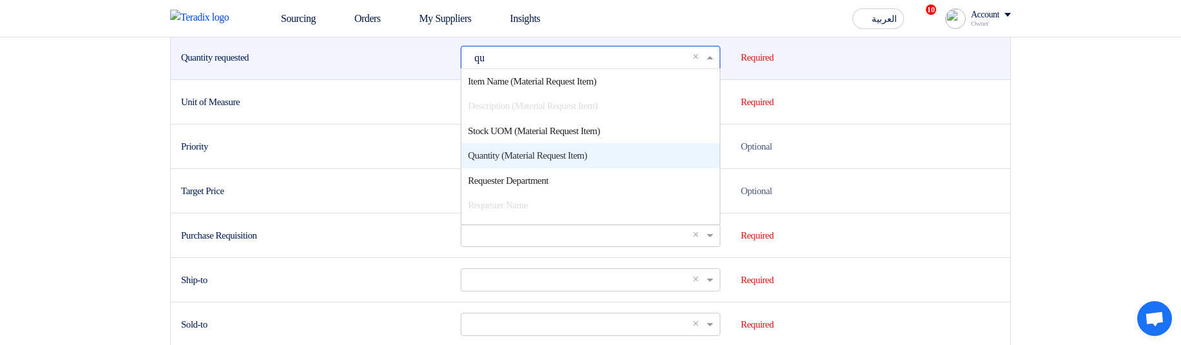
click at [532, 160] on span "Quantity (Material Request Item)" at bounding box center [527, 155] width 119 height 10
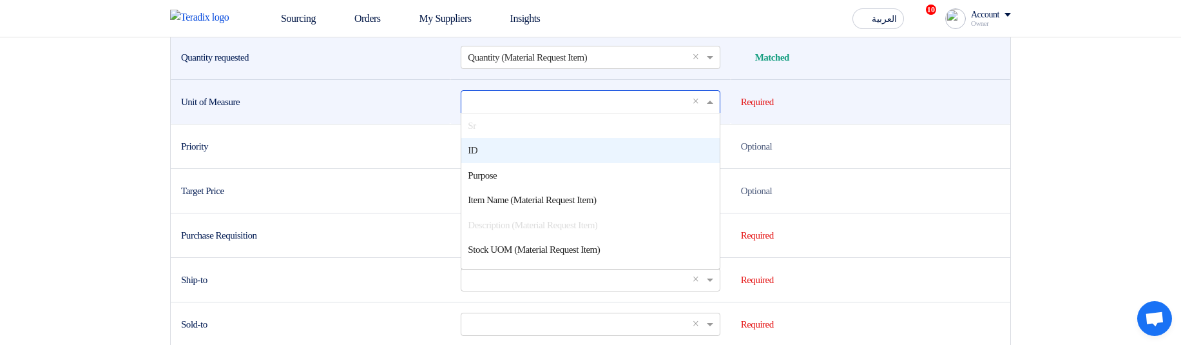
click at [519, 112] on input "text" at bounding box center [584, 101] width 232 height 21
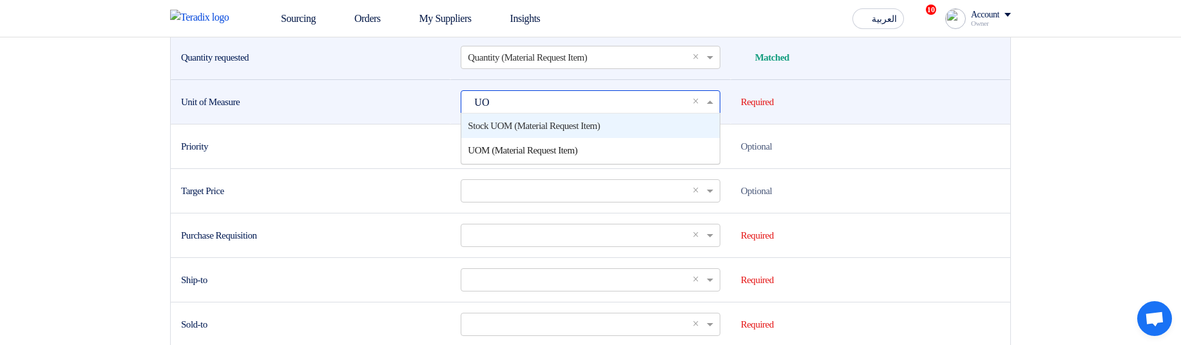
type input "UOM"
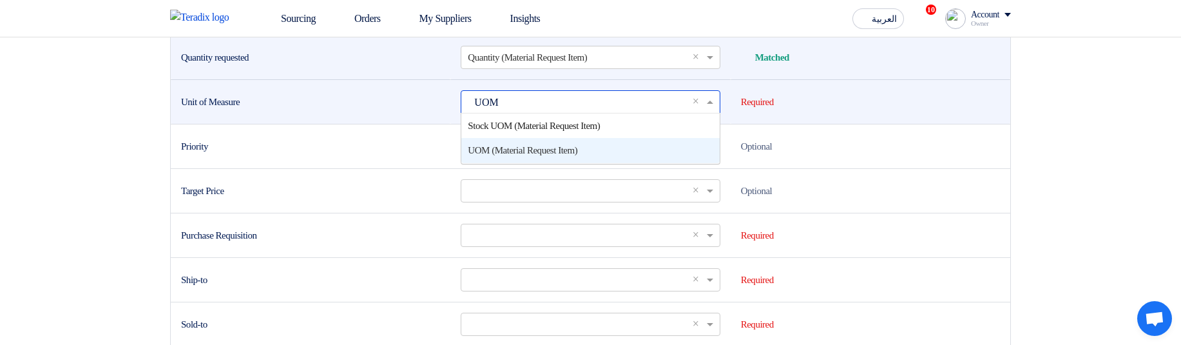
click at [531, 155] on span "UOM (Material Request Item)" at bounding box center [523, 150] width 110 height 10
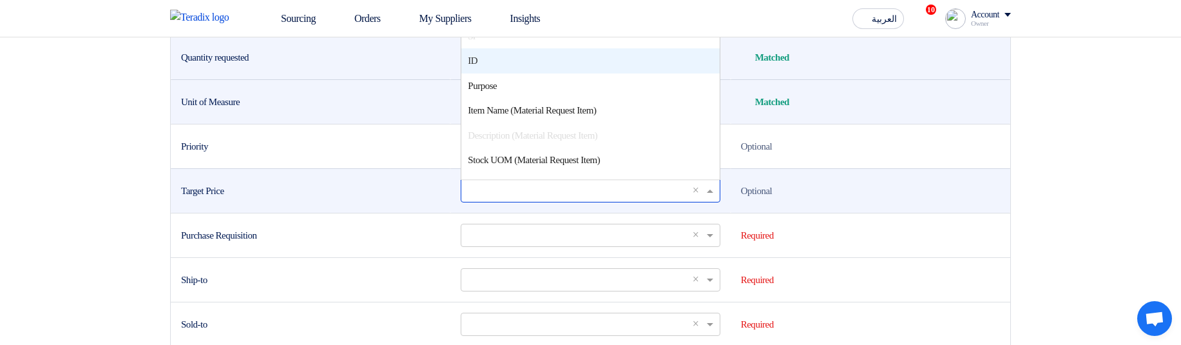
click at [521, 201] on input "text" at bounding box center [584, 190] width 232 height 21
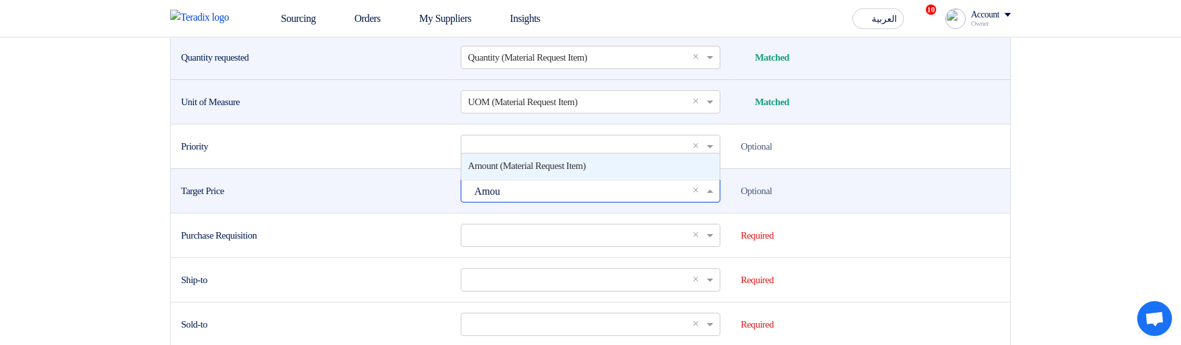
type input "Amoun"
click at [557, 171] on span "Amount (Material Request Item)" at bounding box center [527, 165] width 118 height 10
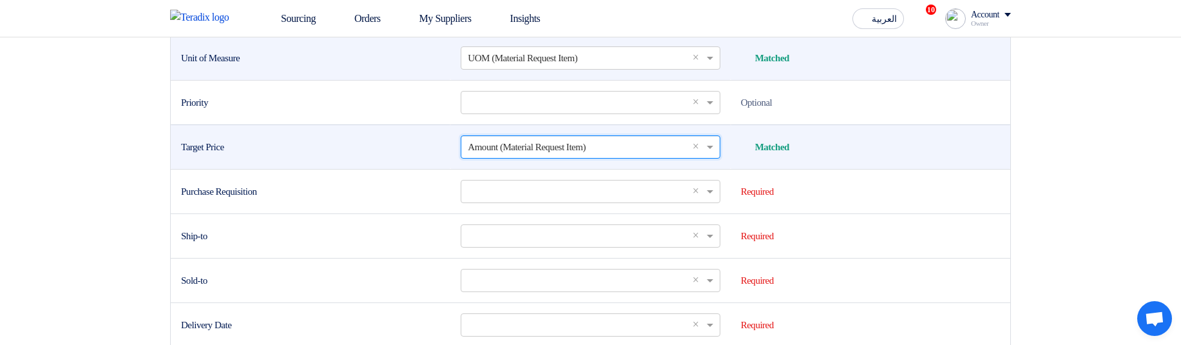
scroll to position [618, 0]
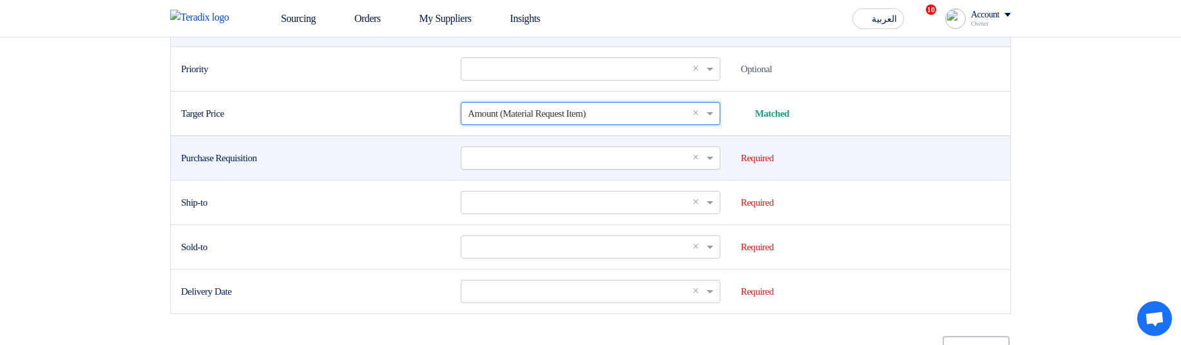
click at [509, 168] on input "text" at bounding box center [584, 157] width 232 height 21
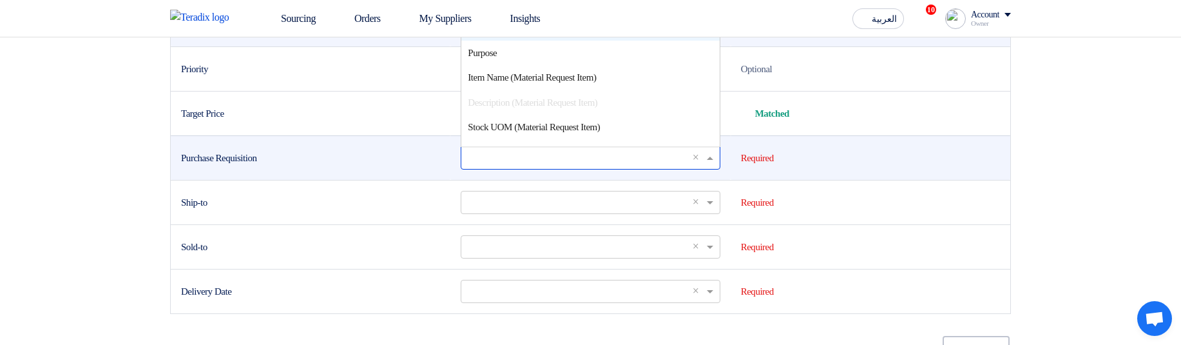
click at [506, 41] on div "ID" at bounding box center [590, 27] width 258 height 25
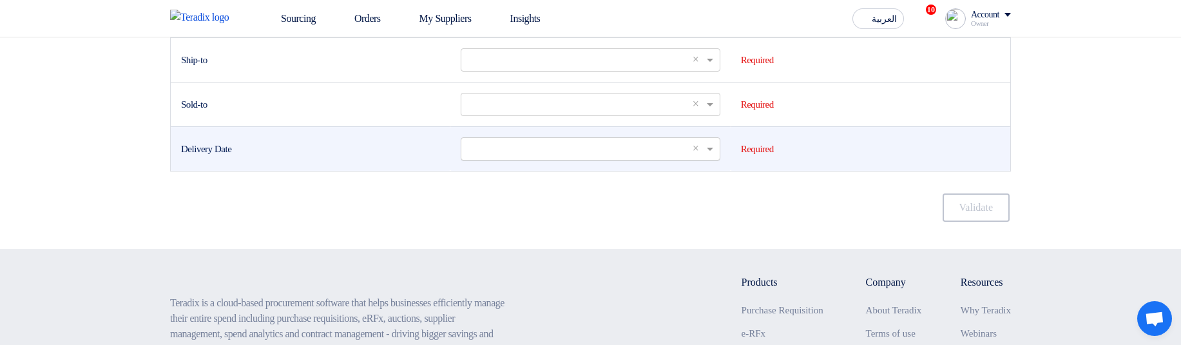
scroll to position [773, 0]
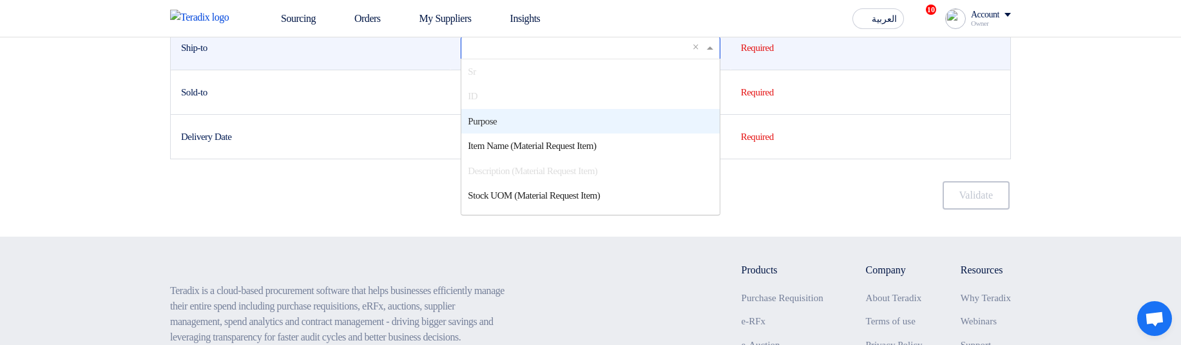
click at [531, 58] on input "text" at bounding box center [584, 47] width 232 height 21
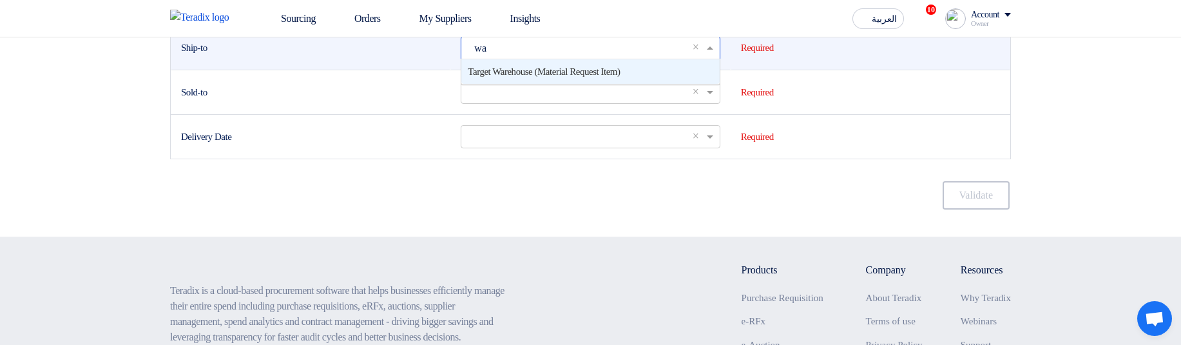
type input "war"
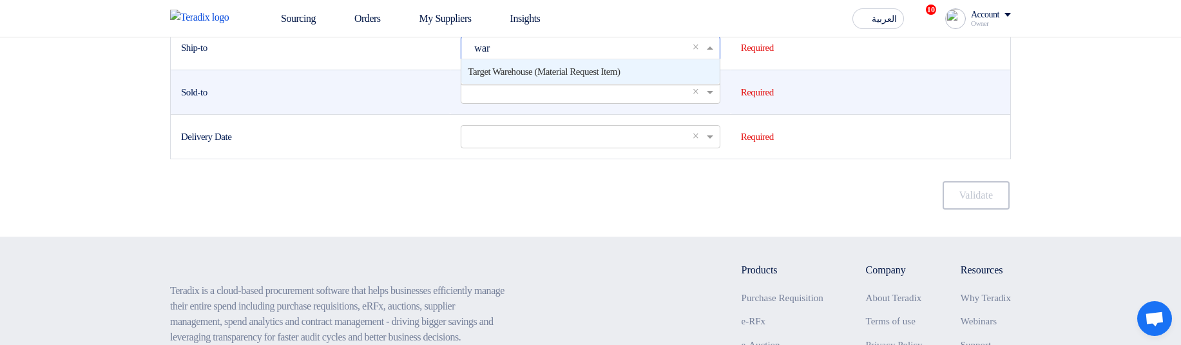
click at [540, 77] on span "Target Warehouse (Material Request Item)" at bounding box center [544, 71] width 152 height 10
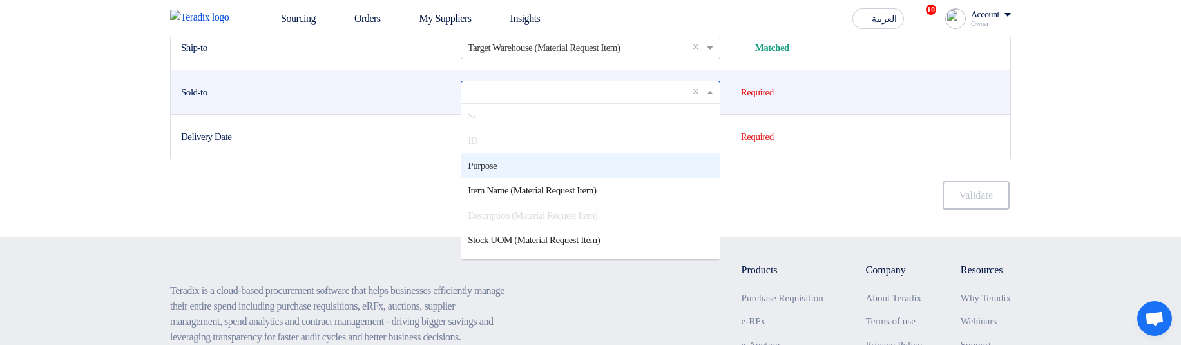
click at [510, 102] on input "text" at bounding box center [584, 91] width 232 height 21
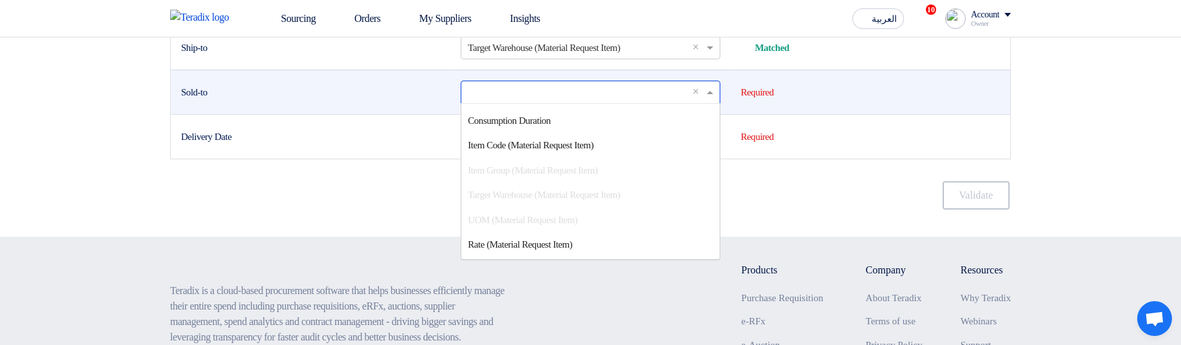
scroll to position [714, 0]
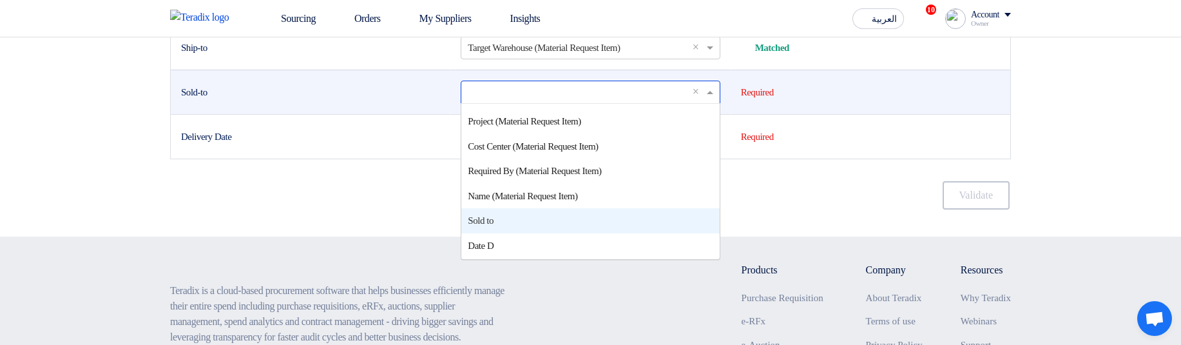
click at [517, 233] on div "Sold to" at bounding box center [590, 220] width 258 height 25
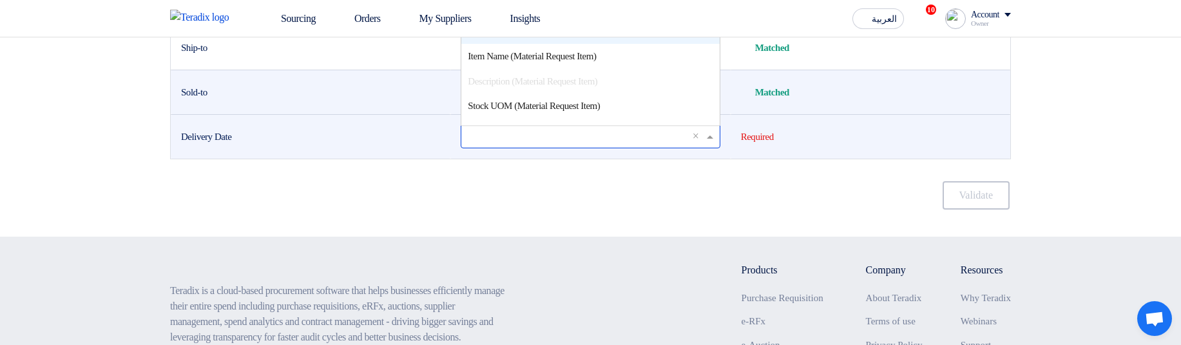
click at [513, 147] on input "text" at bounding box center [584, 136] width 232 height 21
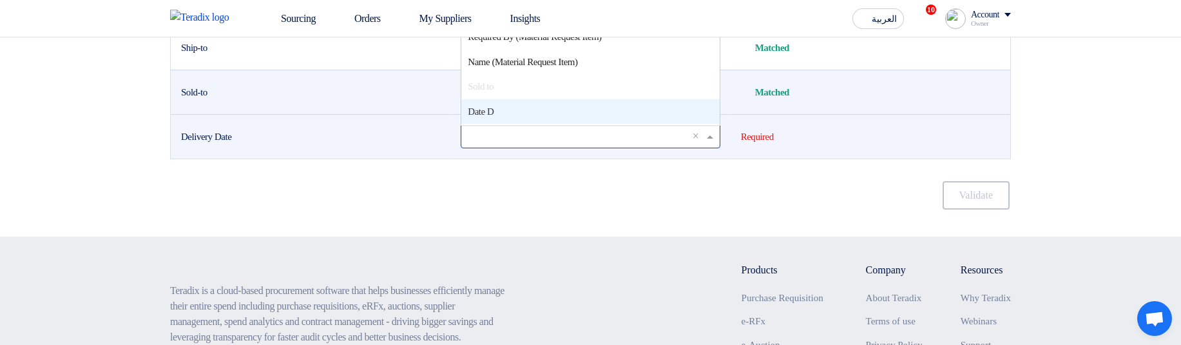
click at [540, 124] on div "Date D" at bounding box center [590, 111] width 258 height 25
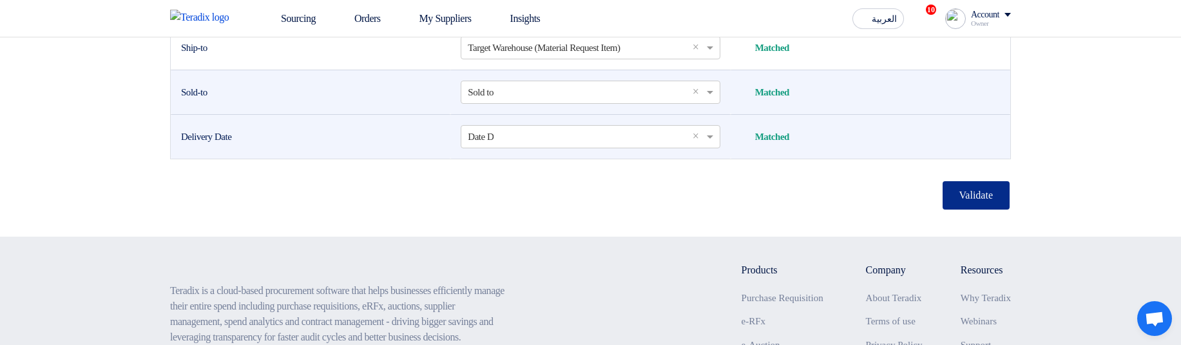
click at [964, 209] on button "Validate" at bounding box center [975, 195] width 67 height 28
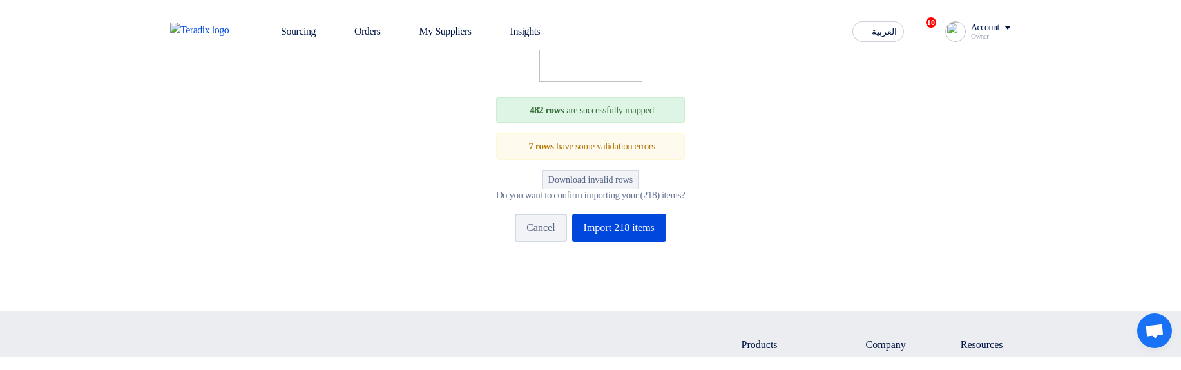
scroll to position [361, 0]
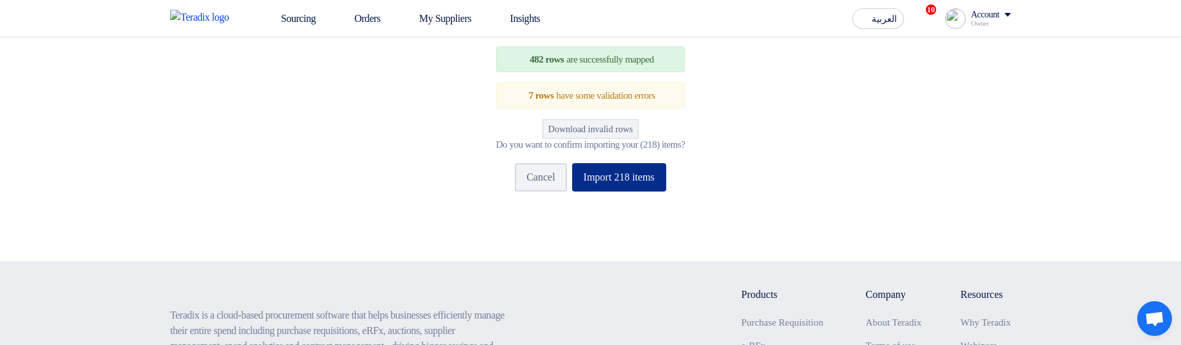
click at [650, 191] on button "Import 218 items" at bounding box center [619, 177] width 94 height 28
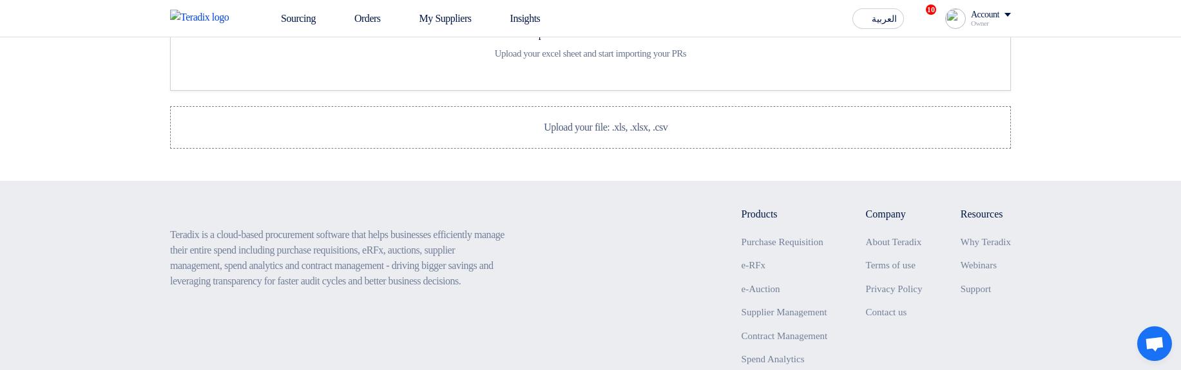
scroll to position [91, 0]
click at [613, 151] on label "Upload your file: .xls, .xlsx, .csv Upload your file: .xls, .xlsx, .csv" at bounding box center [590, 129] width 841 height 43
click at [0, 0] on input "Upload your file: .xls, .xlsx, .csv Upload your file: .xls, .xlsx, .csv" at bounding box center [0, 0] width 0 height 0
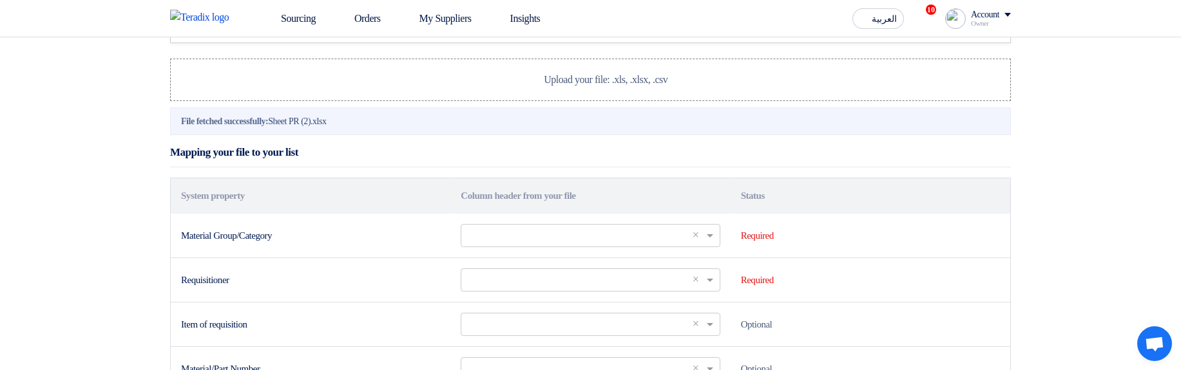
scroll to position [168, 0]
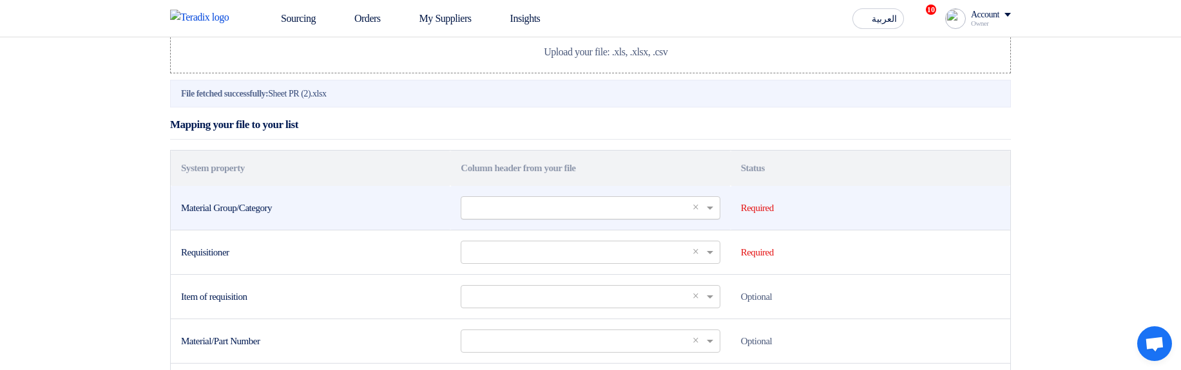
click at [525, 218] on input "text" at bounding box center [584, 207] width 232 height 21
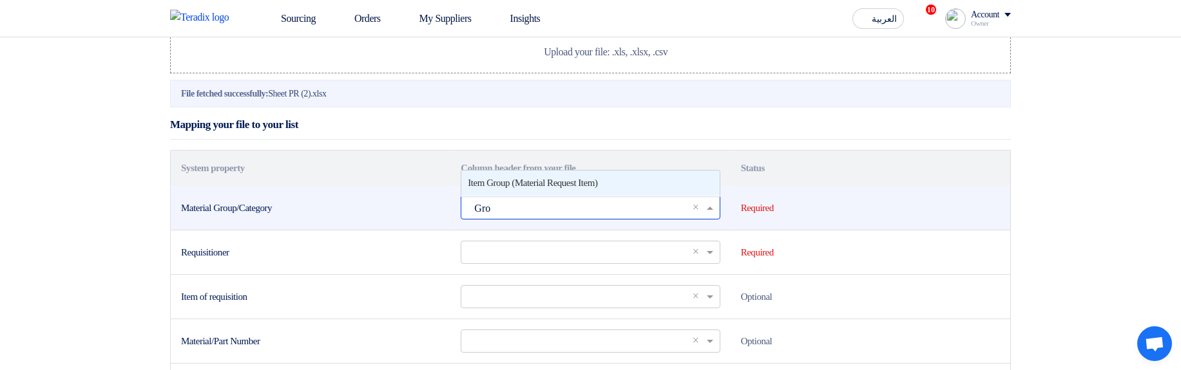
type input "Grou"
click at [548, 188] on span "Item Group (Material Request Item)" at bounding box center [532, 183] width 129 height 10
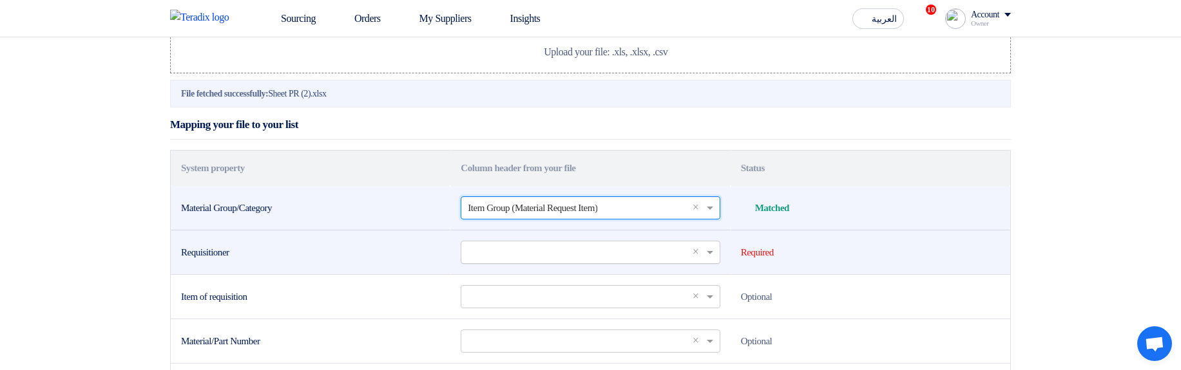
click at [525, 263] on input "text" at bounding box center [584, 252] width 232 height 21
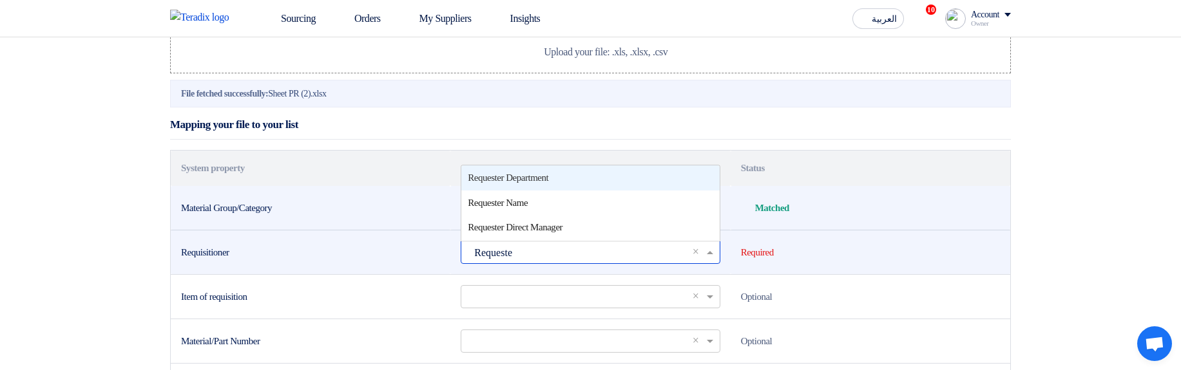
type input "Requester"
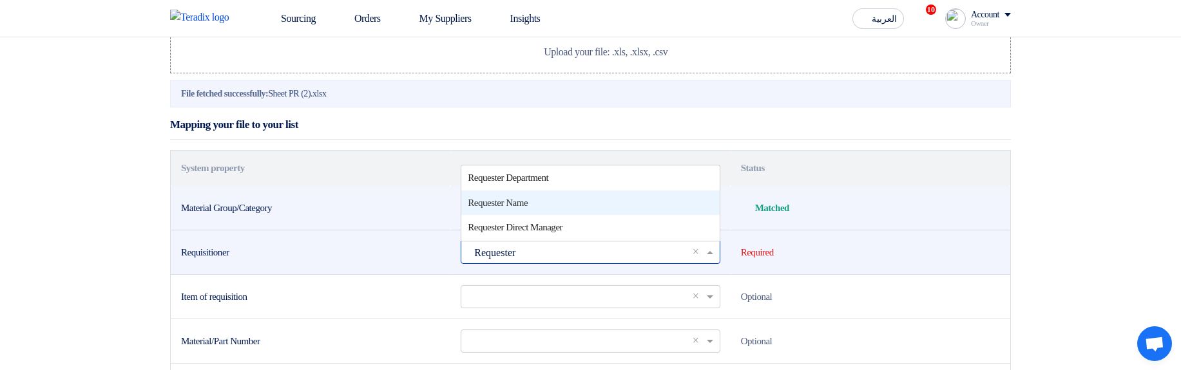
click at [586, 216] on div "Requester Name" at bounding box center [590, 203] width 258 height 25
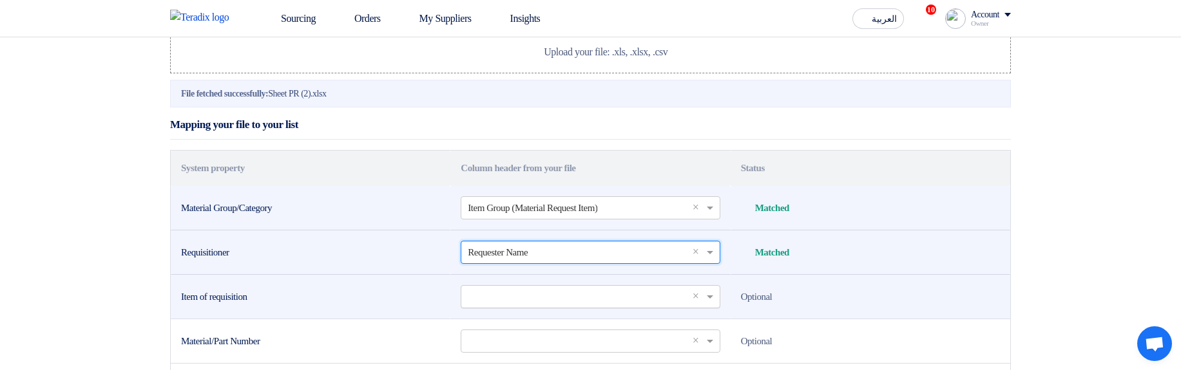
drag, startPoint x: 558, startPoint y: 347, endPoint x: 562, endPoint y: 339, distance: 8.1
click at [557, 307] on input "text" at bounding box center [584, 296] width 232 height 21
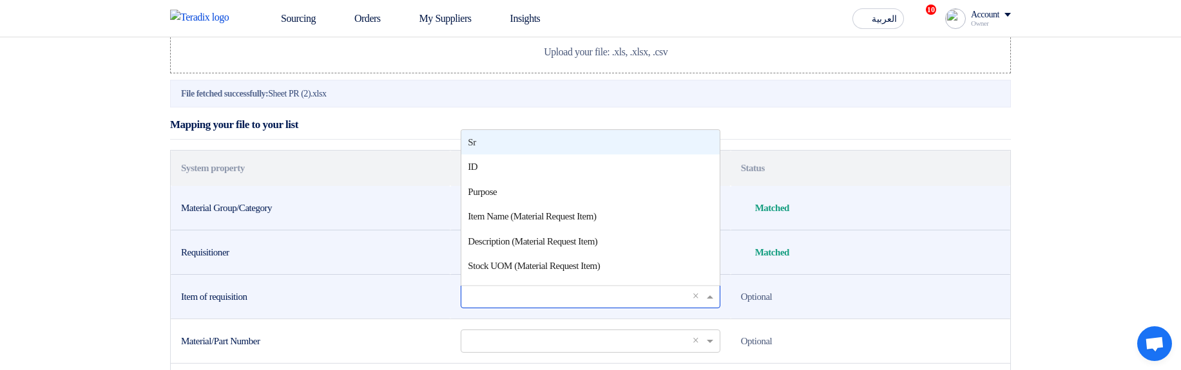
click at [580, 155] on div "Sr" at bounding box center [590, 142] width 258 height 25
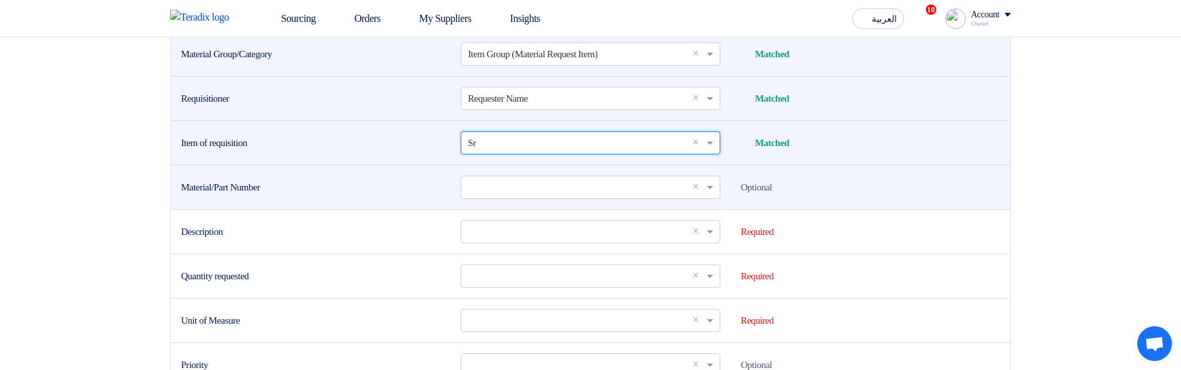
scroll to position [323, 0]
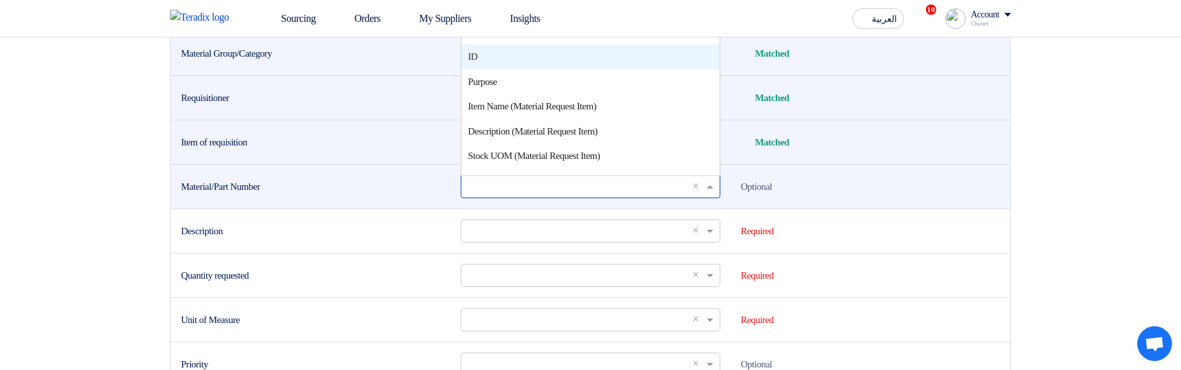
click at [507, 197] on input "text" at bounding box center [584, 186] width 232 height 21
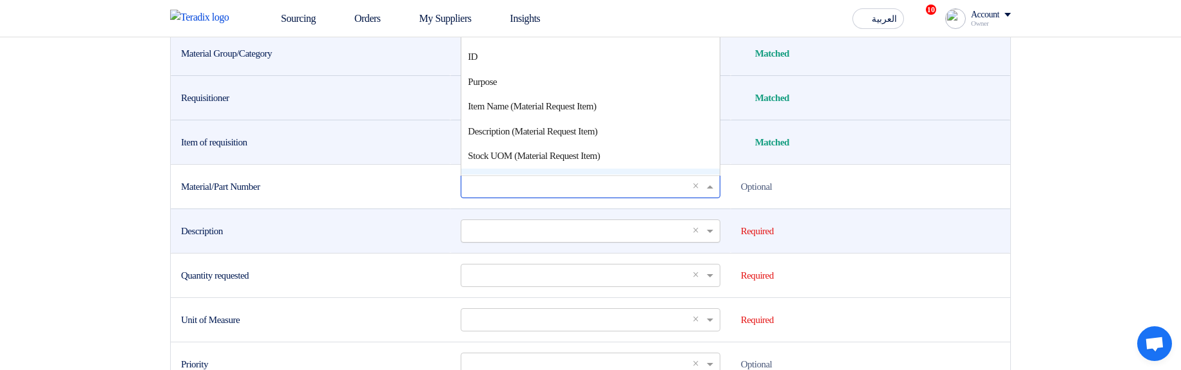
click at [504, 243] on div "Select a column... × ×" at bounding box center [590, 231] width 259 height 23
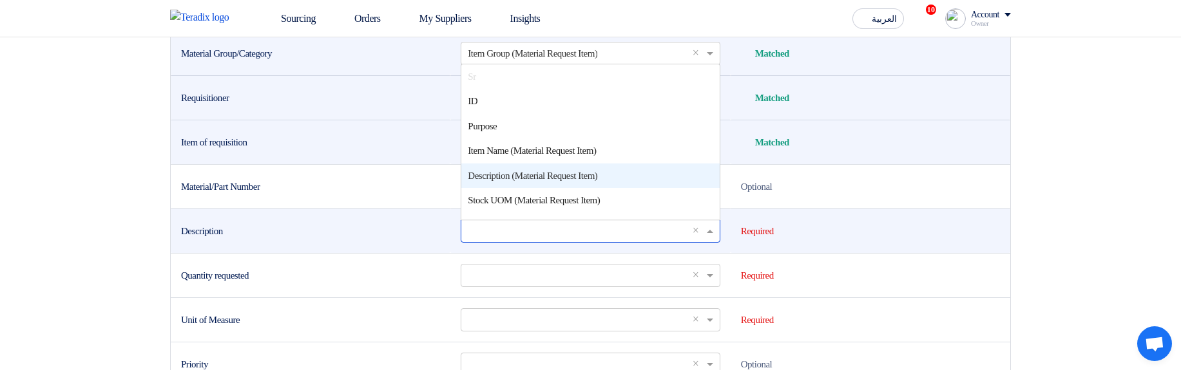
click at [523, 181] on span "Description (Material Request Item)" at bounding box center [532, 176] width 129 height 10
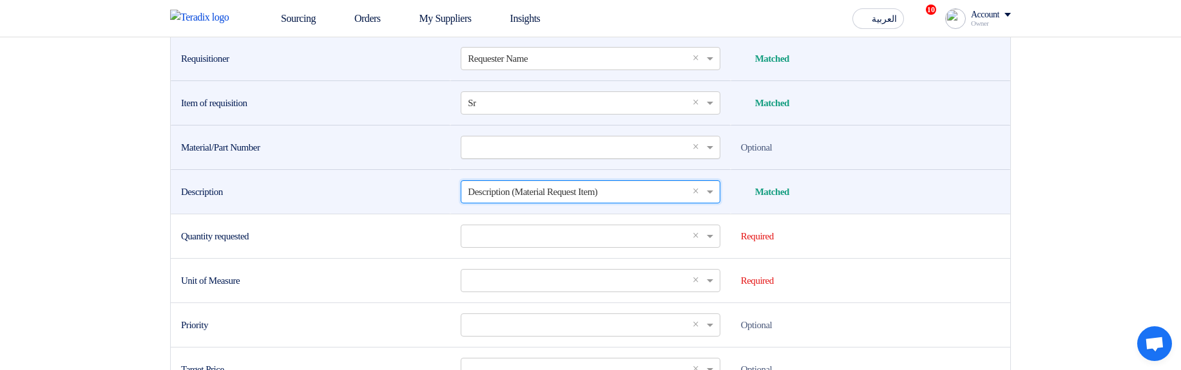
scroll to position [400, 0]
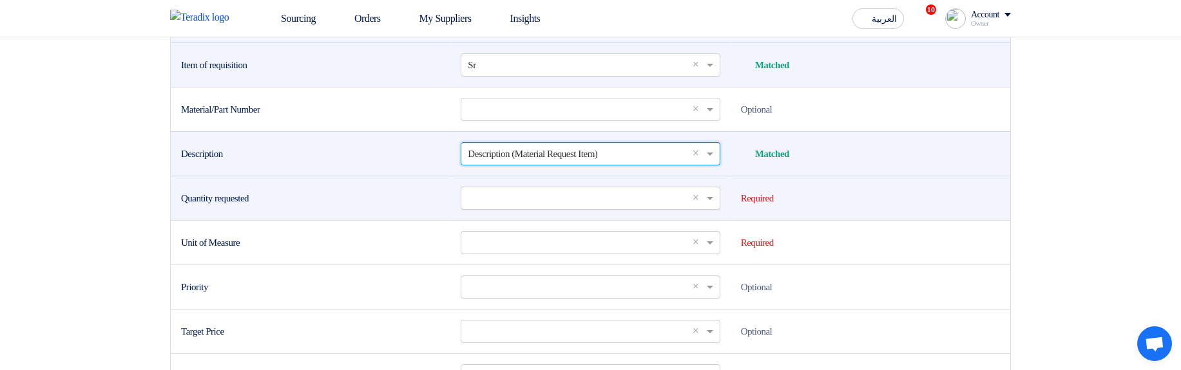
click at [562, 209] on input "text" at bounding box center [584, 197] width 232 height 21
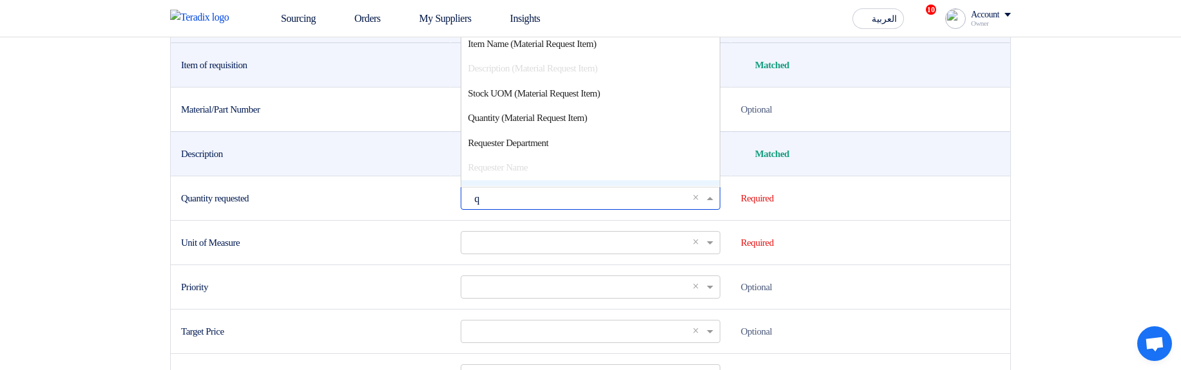
type input "qu"
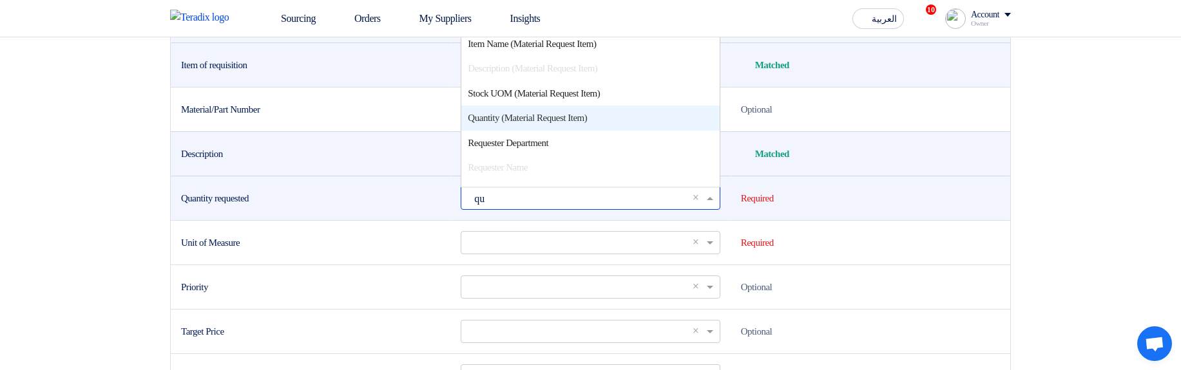
click at [536, 123] on span "Quantity (Material Request Item)" at bounding box center [527, 118] width 119 height 10
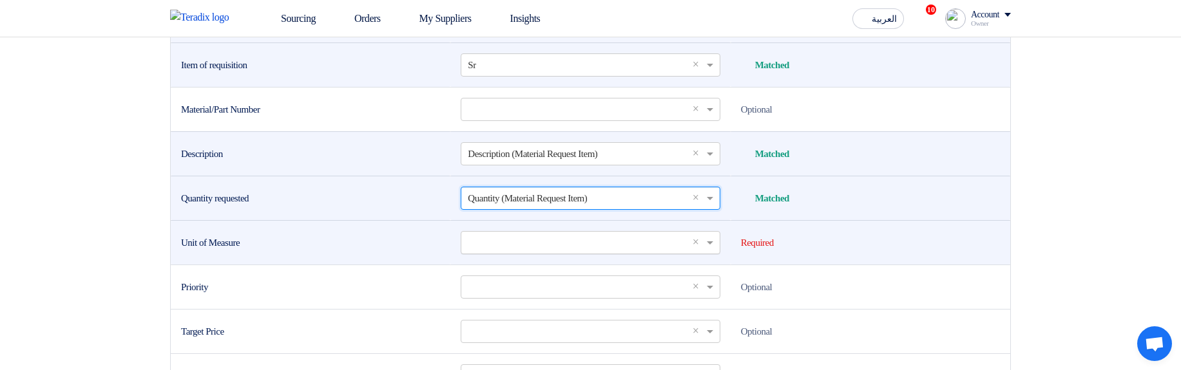
click at [497, 253] on input "text" at bounding box center [584, 242] width 232 height 21
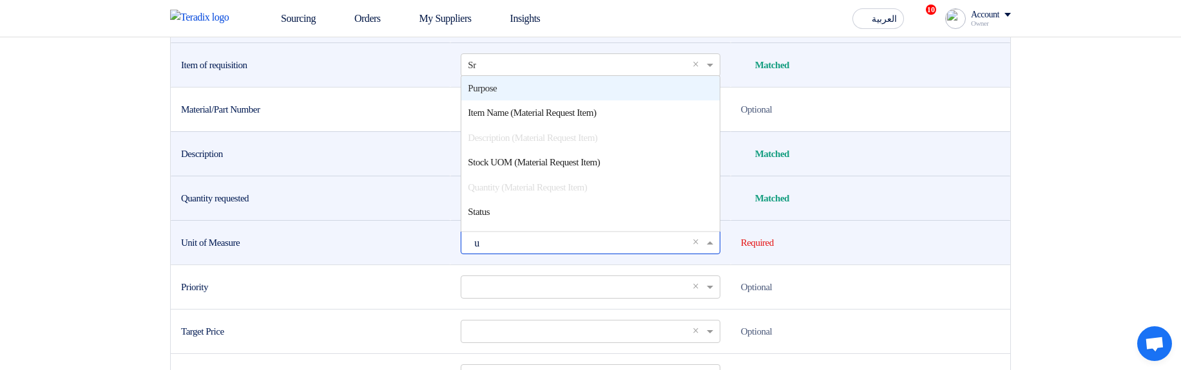
type input "uo"
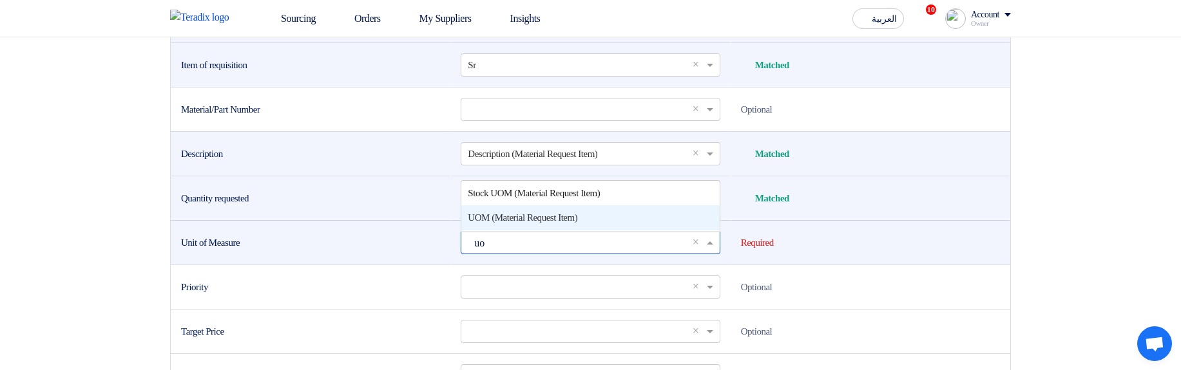
click at [528, 231] on div "UOM (Material Request Item)" at bounding box center [590, 217] width 258 height 25
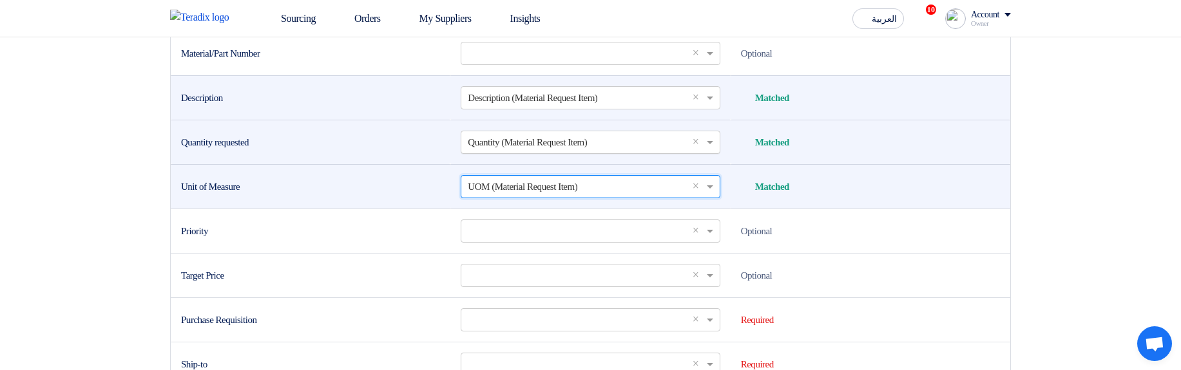
scroll to position [555, 0]
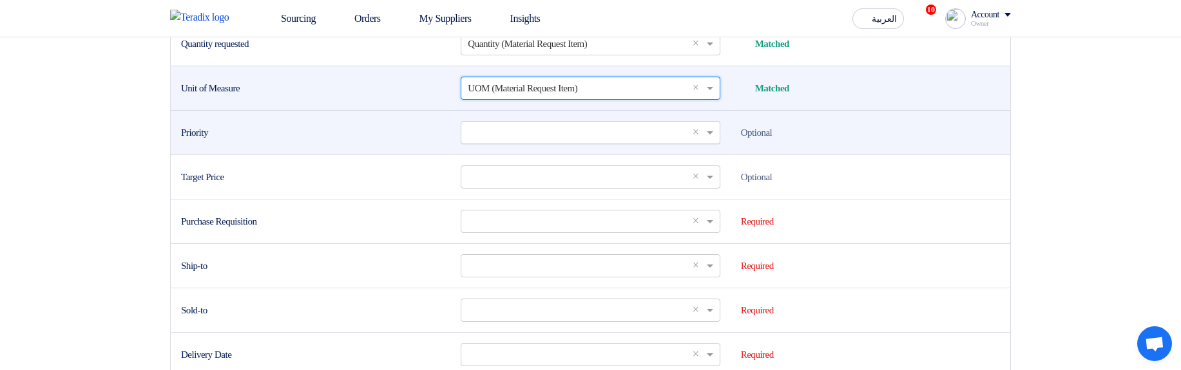
click at [514, 143] on input "text" at bounding box center [584, 132] width 232 height 21
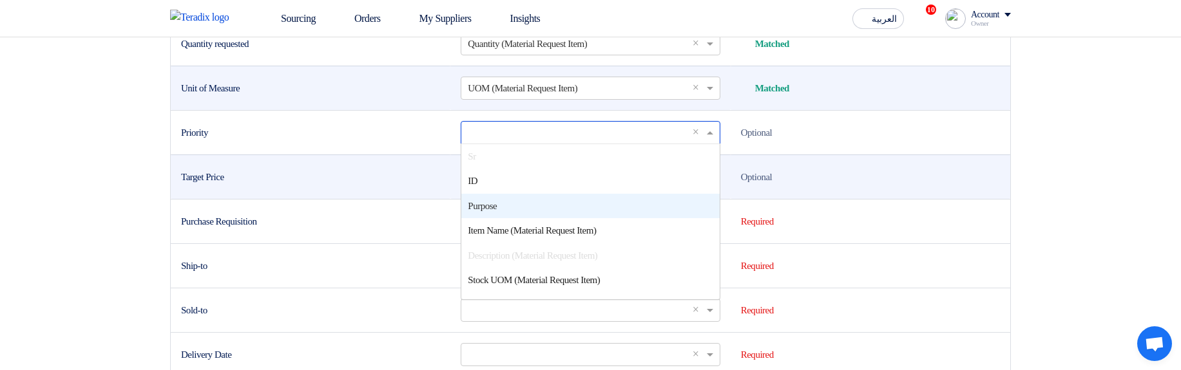
click at [350, 199] on td "Target Price" at bounding box center [311, 177] width 280 height 44
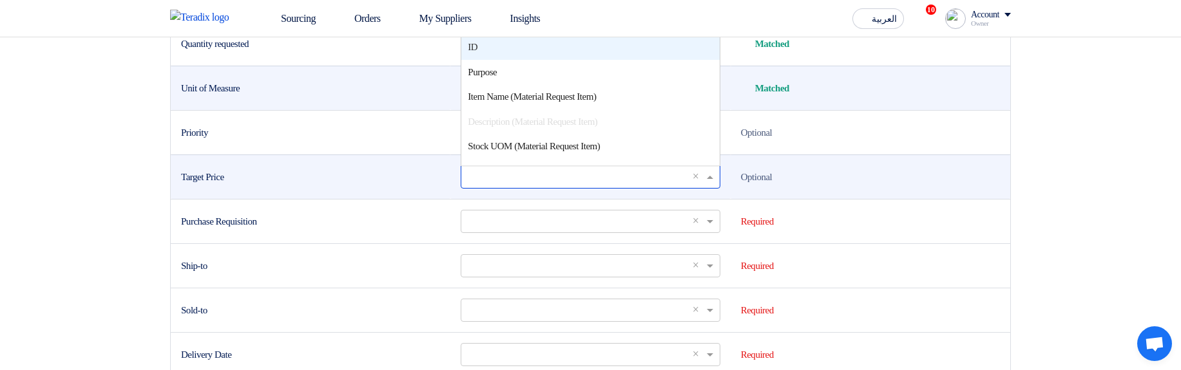
click at [481, 187] on input "text" at bounding box center [584, 176] width 232 height 21
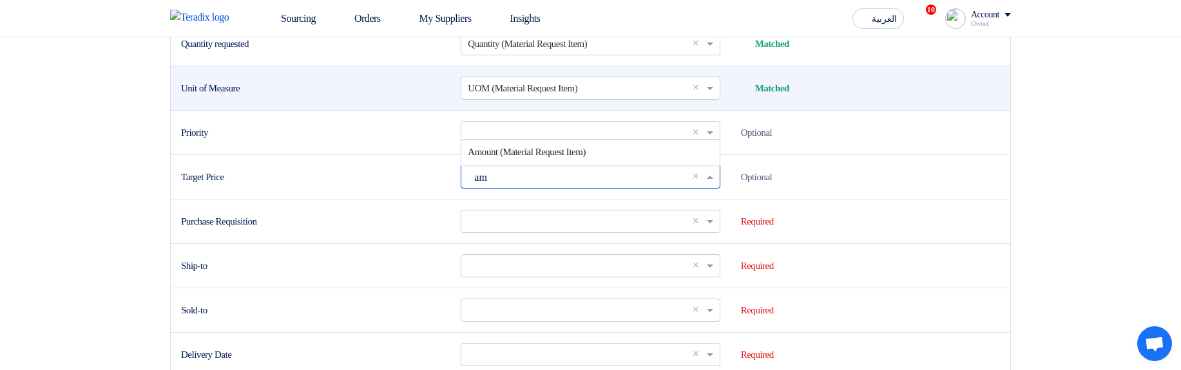
type input "amo"
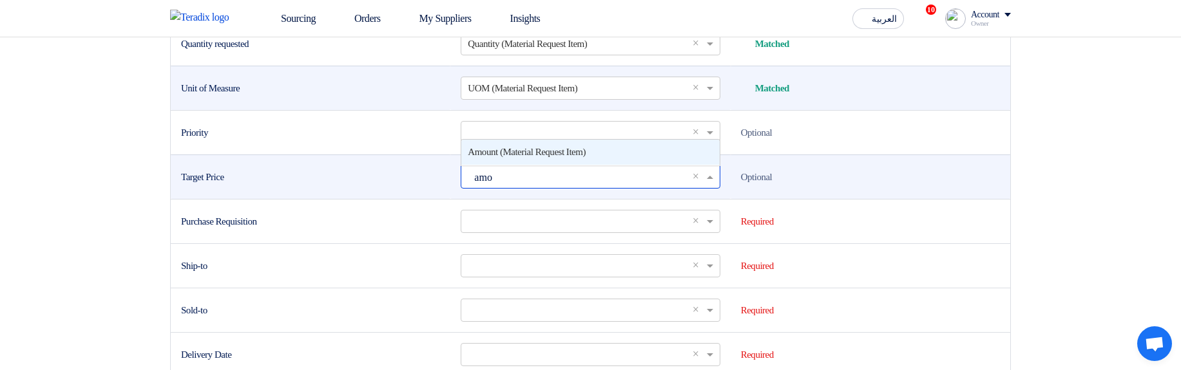
click at [498, 157] on span "Amount (Material Request Item)" at bounding box center [527, 152] width 118 height 10
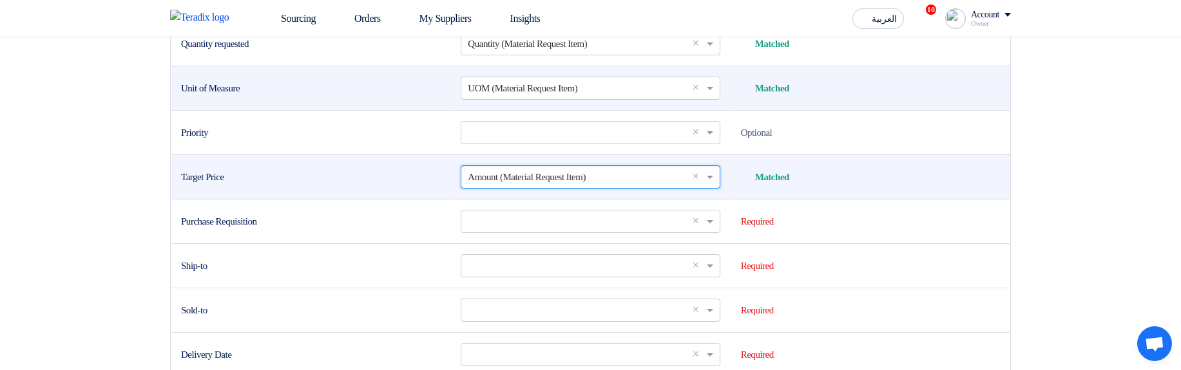
click at [495, 199] on td "Select a column... × Amount (Material Request Item) ×" at bounding box center [590, 177] width 280 height 44
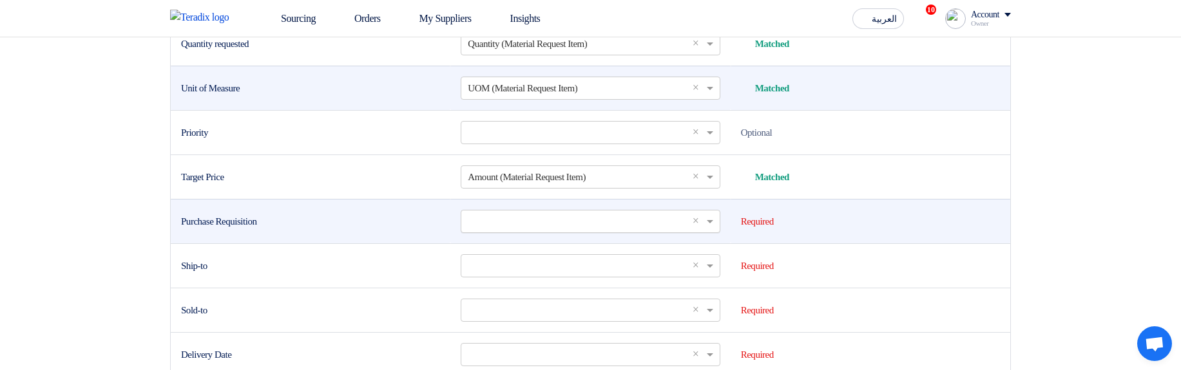
click at [499, 232] on input "text" at bounding box center [584, 221] width 232 height 21
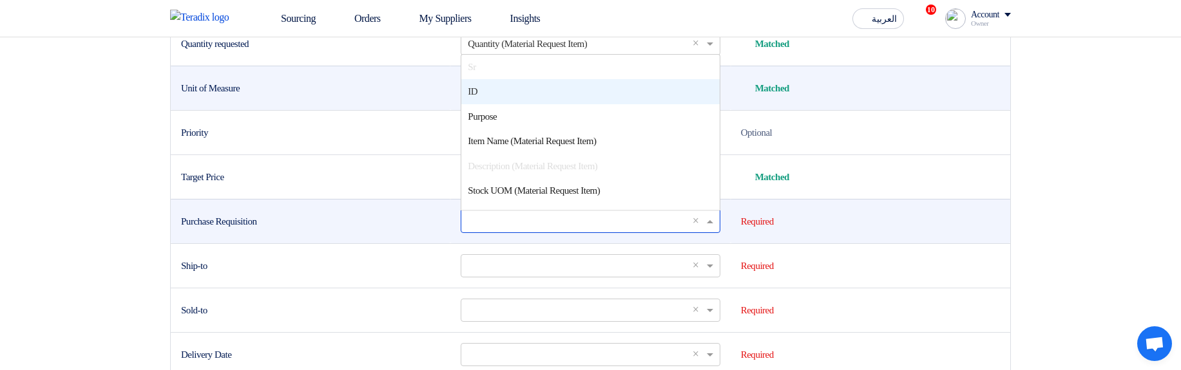
click at [500, 104] on div "ID" at bounding box center [590, 91] width 258 height 25
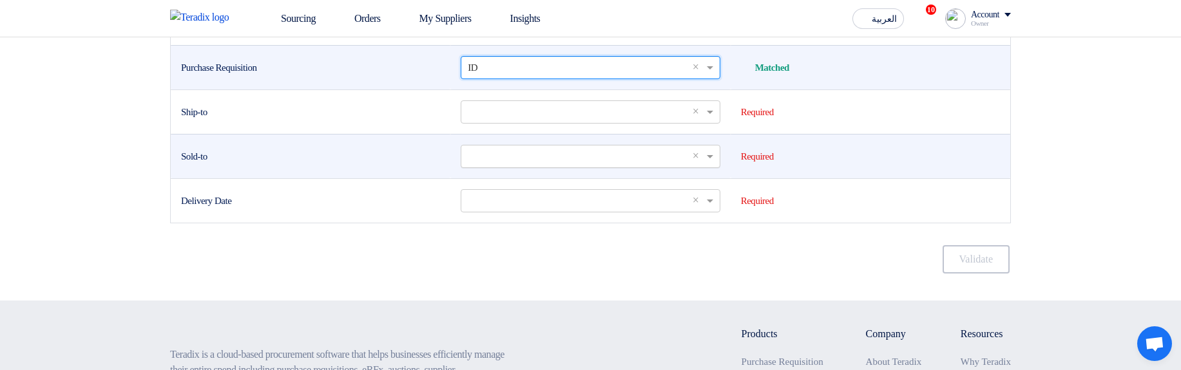
scroll to position [709, 0]
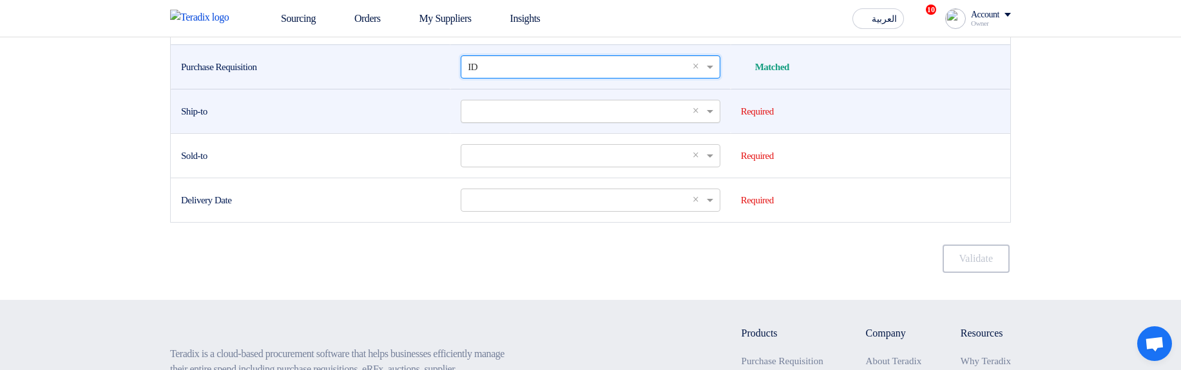
click at [493, 122] on input "text" at bounding box center [584, 110] width 232 height 21
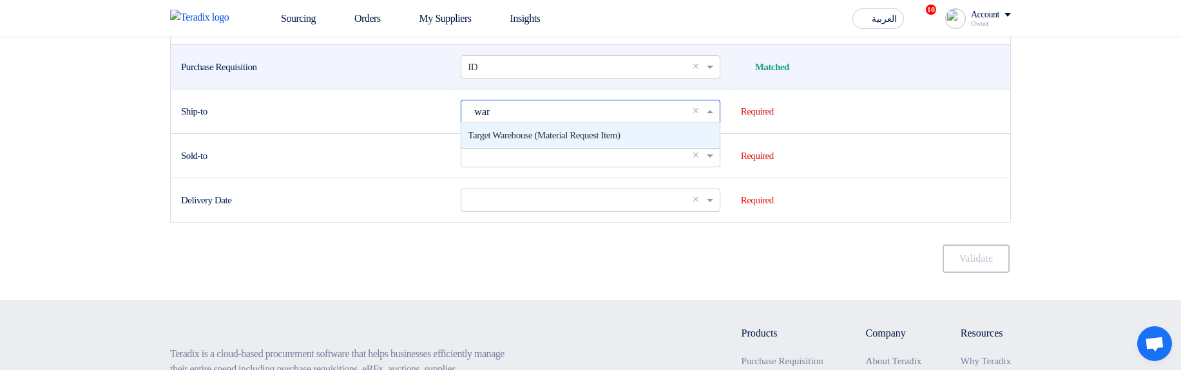
type input "ware"
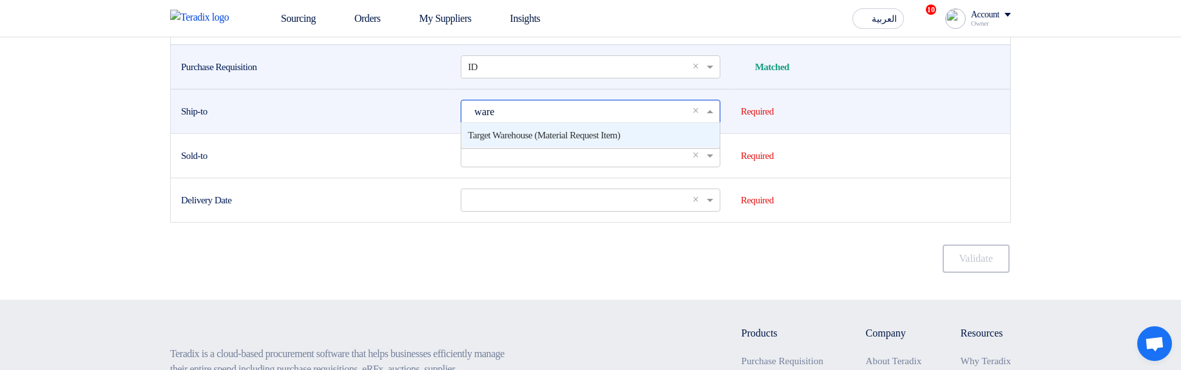
click at [526, 140] on span "Target Warehouse (Material Request Item)" at bounding box center [544, 135] width 152 height 10
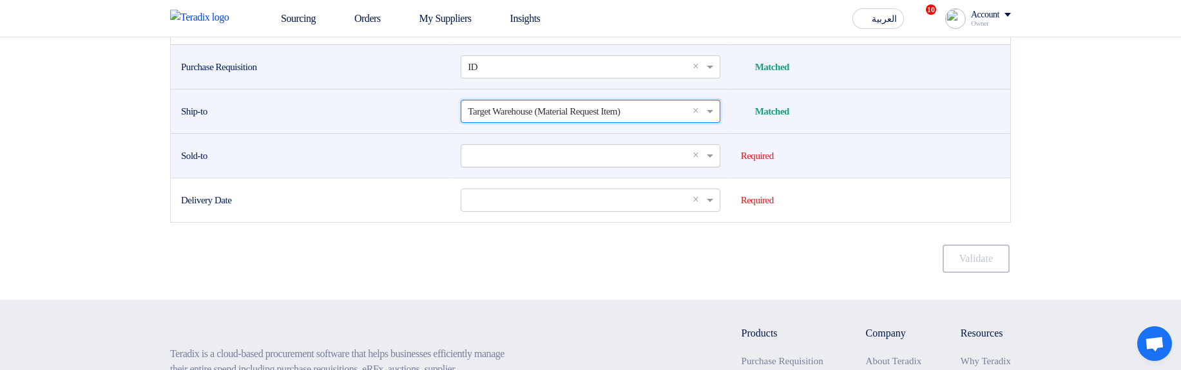
click at [508, 166] on input "text" at bounding box center [584, 155] width 232 height 21
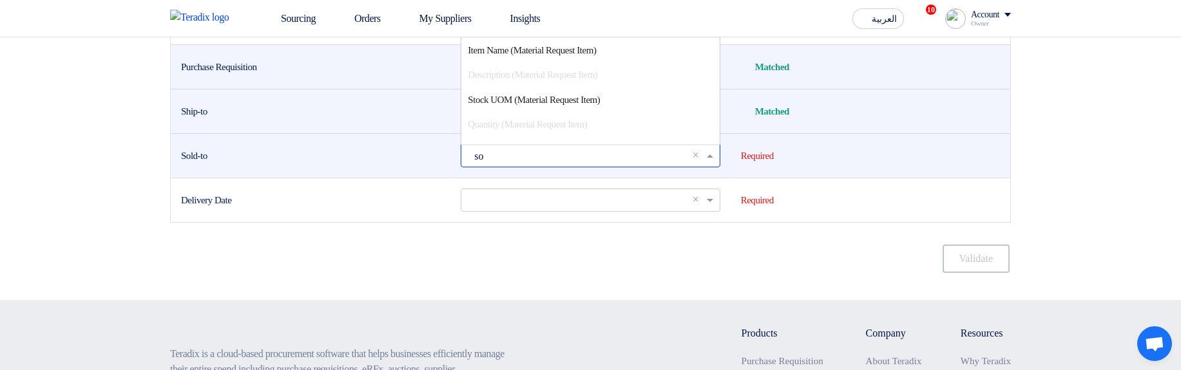
scroll to position [0, 0]
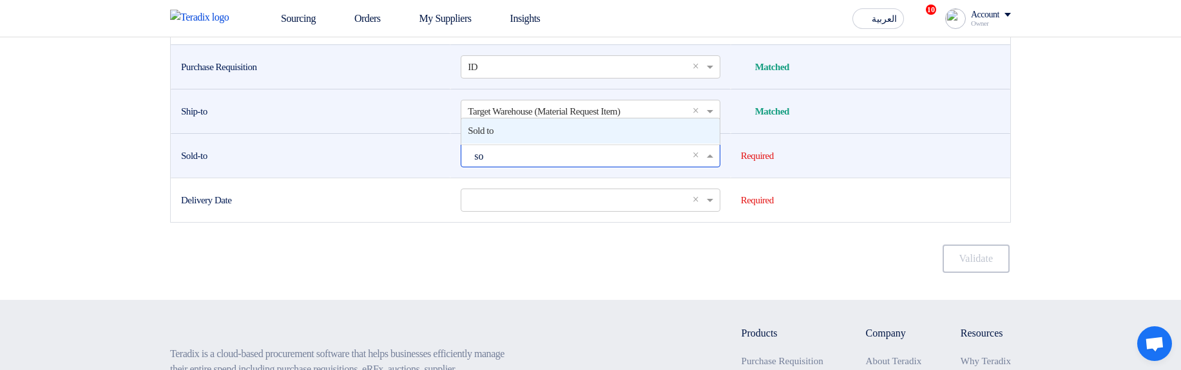
type input "sol"
click at [503, 144] on div "Sold to" at bounding box center [590, 131] width 258 height 25
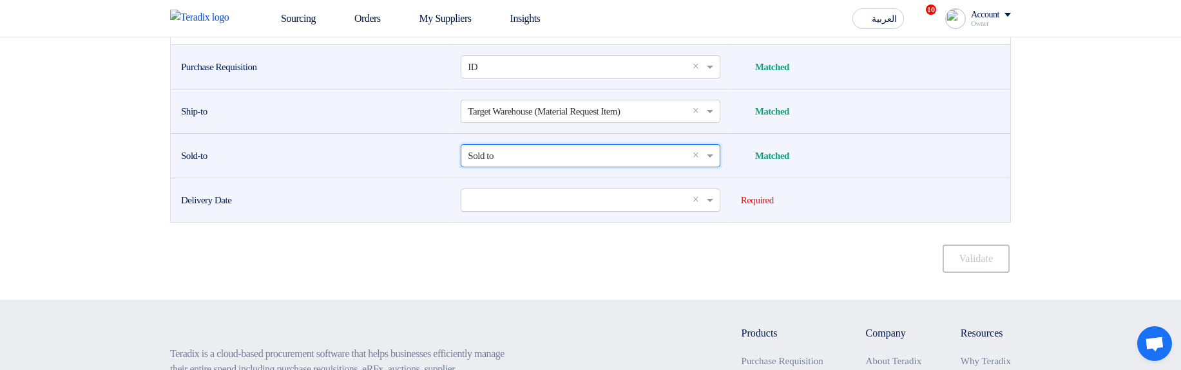
click at [481, 211] on input "text" at bounding box center [584, 199] width 232 height 21
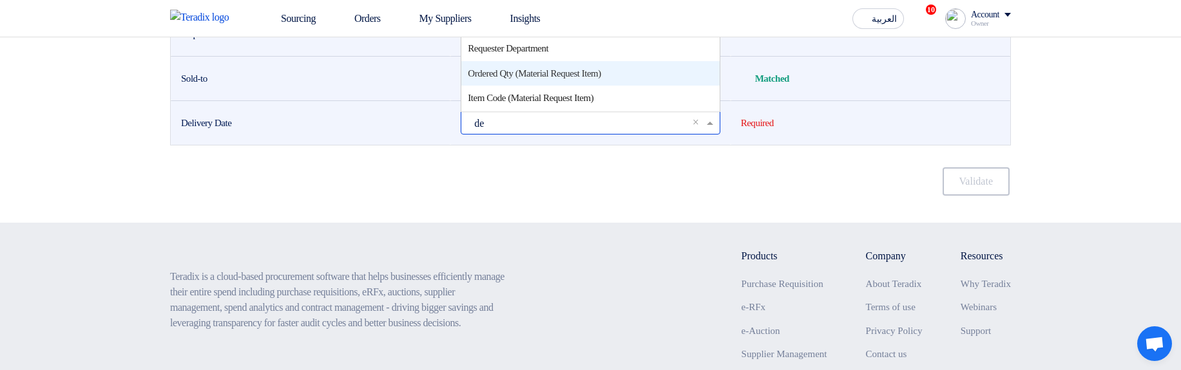
scroll to position [749, 0]
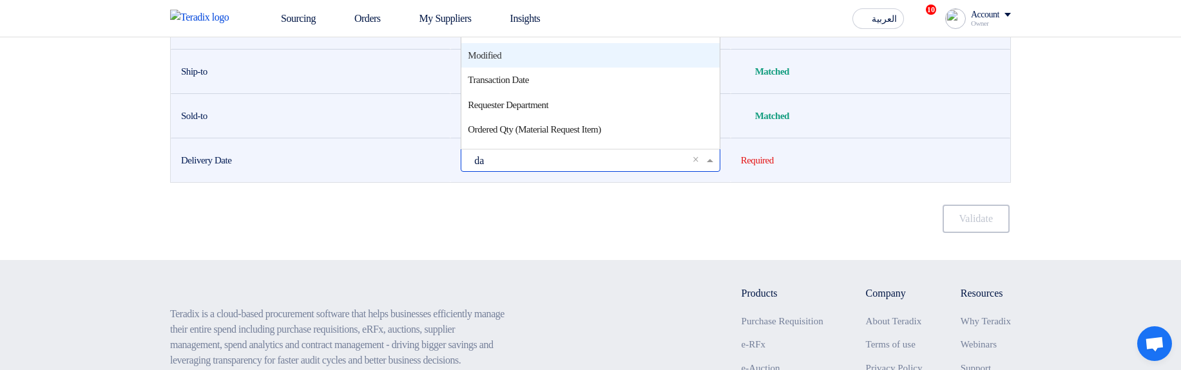
type input "dat"
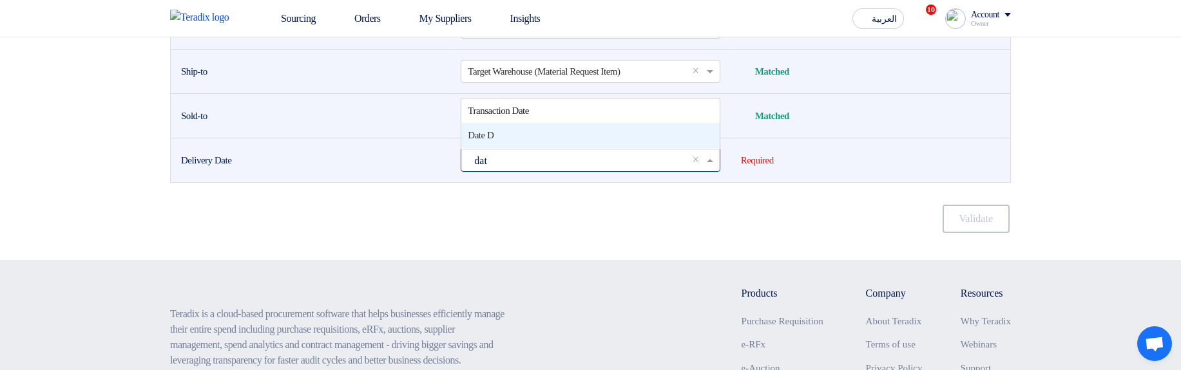
click at [580, 148] on div "Date D" at bounding box center [590, 135] width 258 height 25
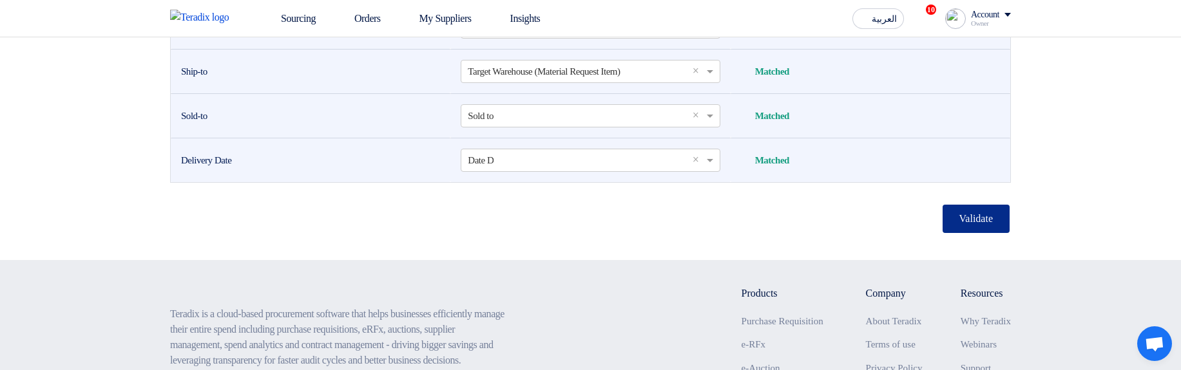
click at [987, 233] on button "Validate" at bounding box center [975, 219] width 67 height 28
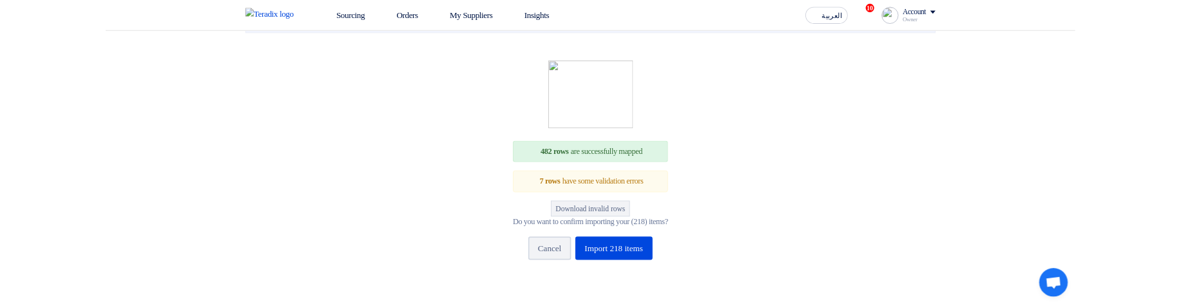
scroll to position [438, 0]
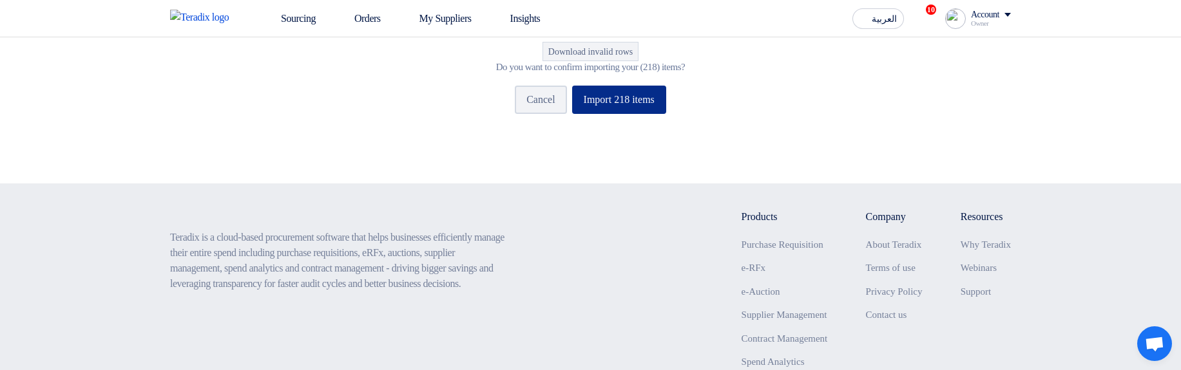
click at [637, 114] on button "Import 218 items" at bounding box center [619, 100] width 94 height 28
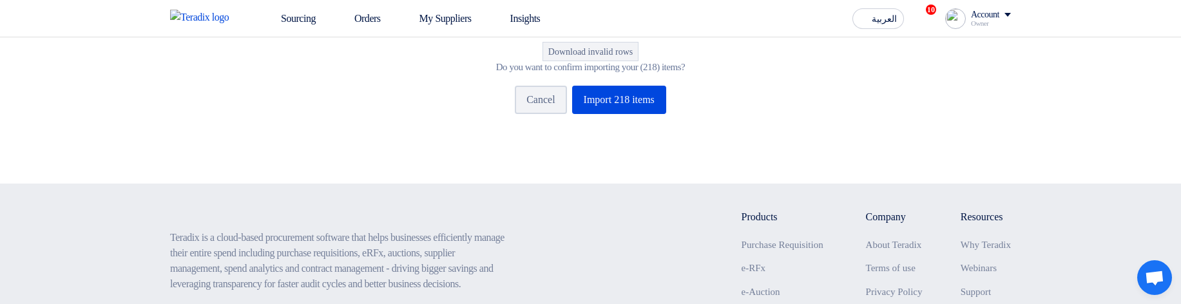
drag, startPoint x: 732, startPoint y: 128, endPoint x: 408, endPoint y: 113, distance: 323.7
drag, startPoint x: 441, startPoint y: 120, endPoint x: 806, endPoint y: 123, distance: 365.2
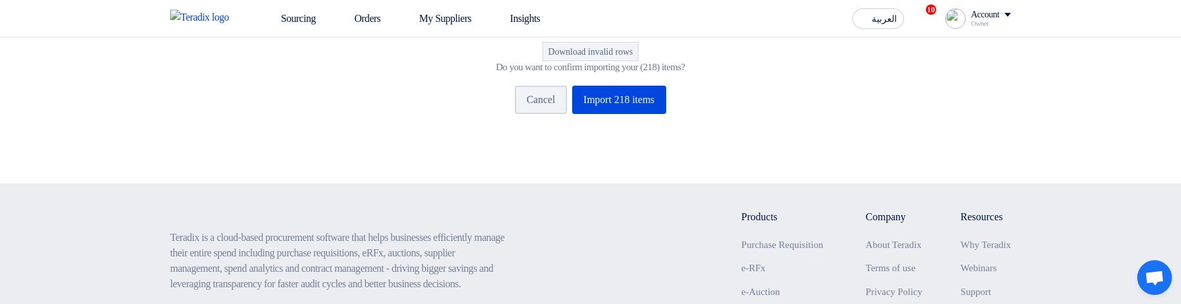
drag, startPoint x: 692, startPoint y: 119, endPoint x: 484, endPoint y: 115, distance: 208.1
click at [496, 73] on div "Do you want to confirm importing your (218) items?" at bounding box center [590, 67] width 189 height 12
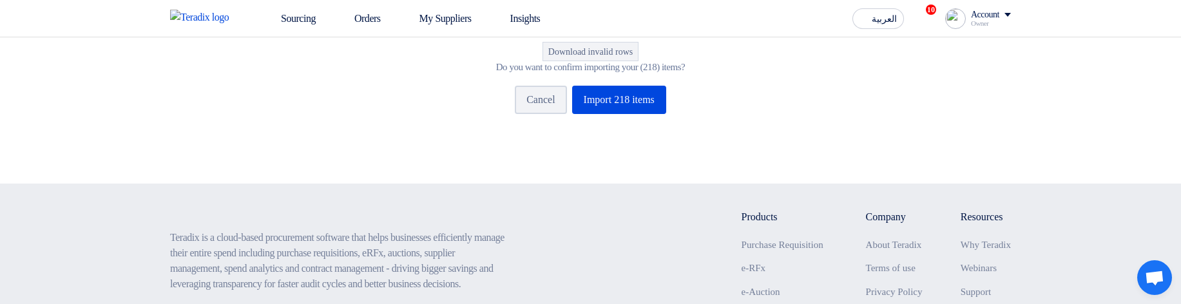
click at [496, 73] on div "Do you want to confirm importing your (218) items?" at bounding box center [590, 67] width 189 height 12
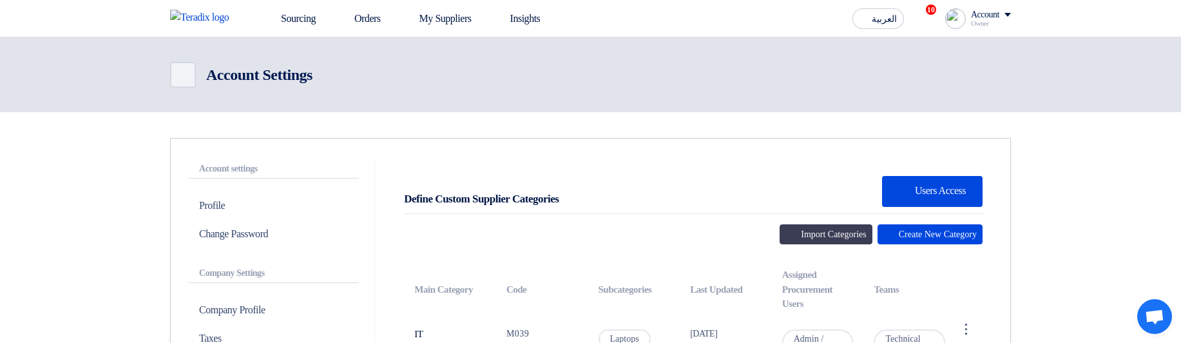
click at [865, 95] on header "Back Account Settings" at bounding box center [590, 74] width 1181 height 75
